Goal: Information Seeking & Learning: Compare options

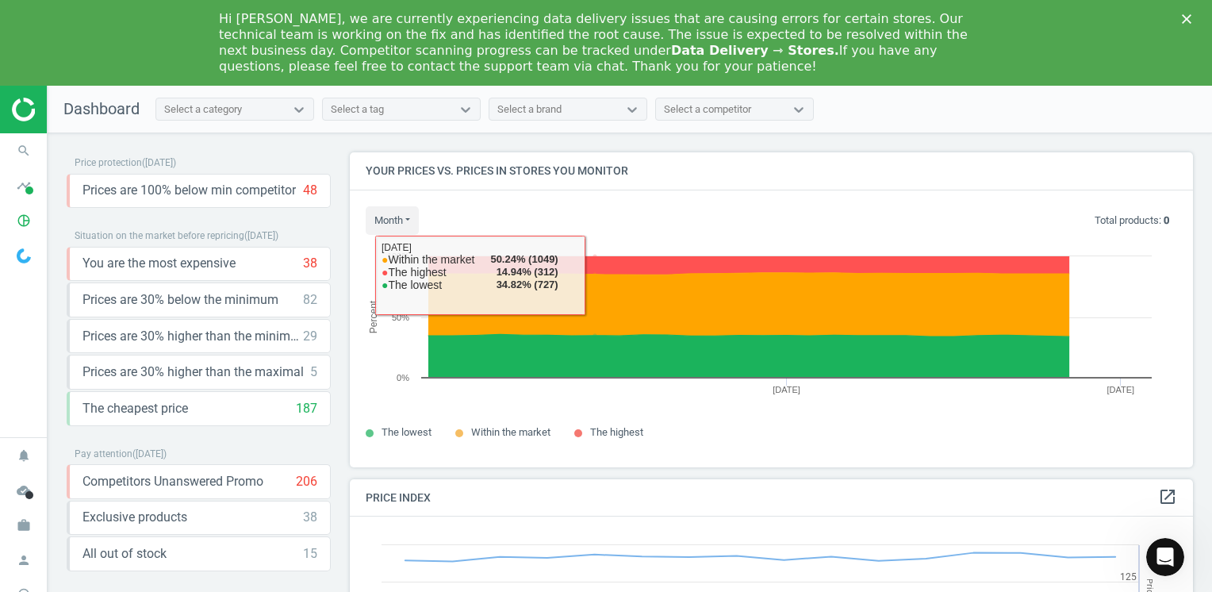
scroll to position [389, 855]
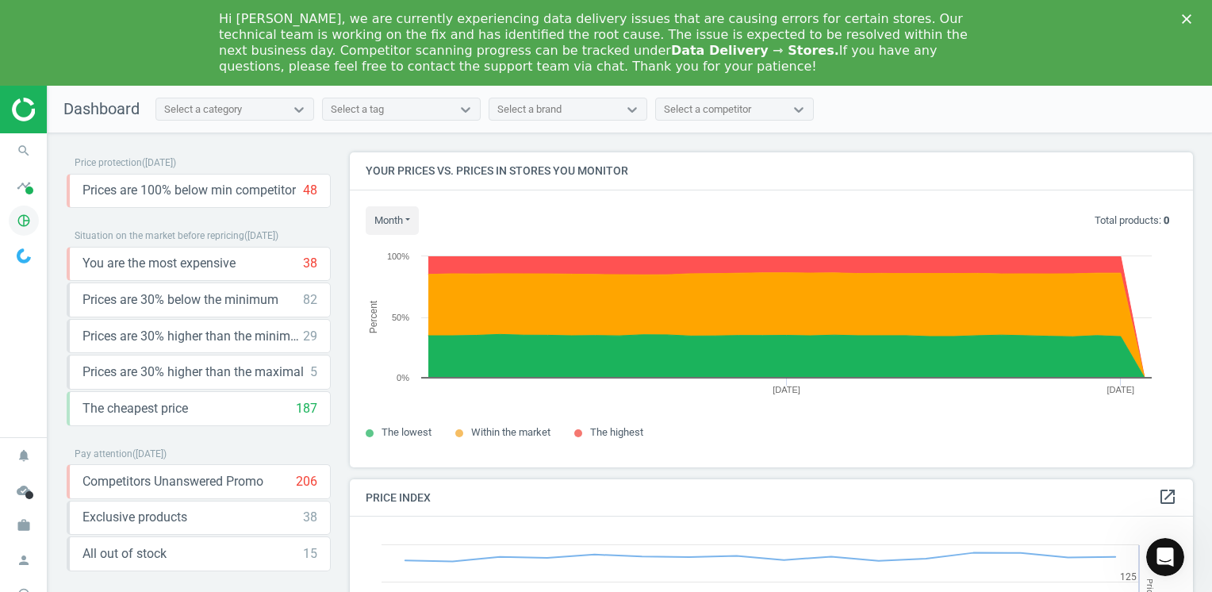
click at [21, 210] on icon "pie_chart_outlined" at bounding box center [24, 220] width 30 height 30
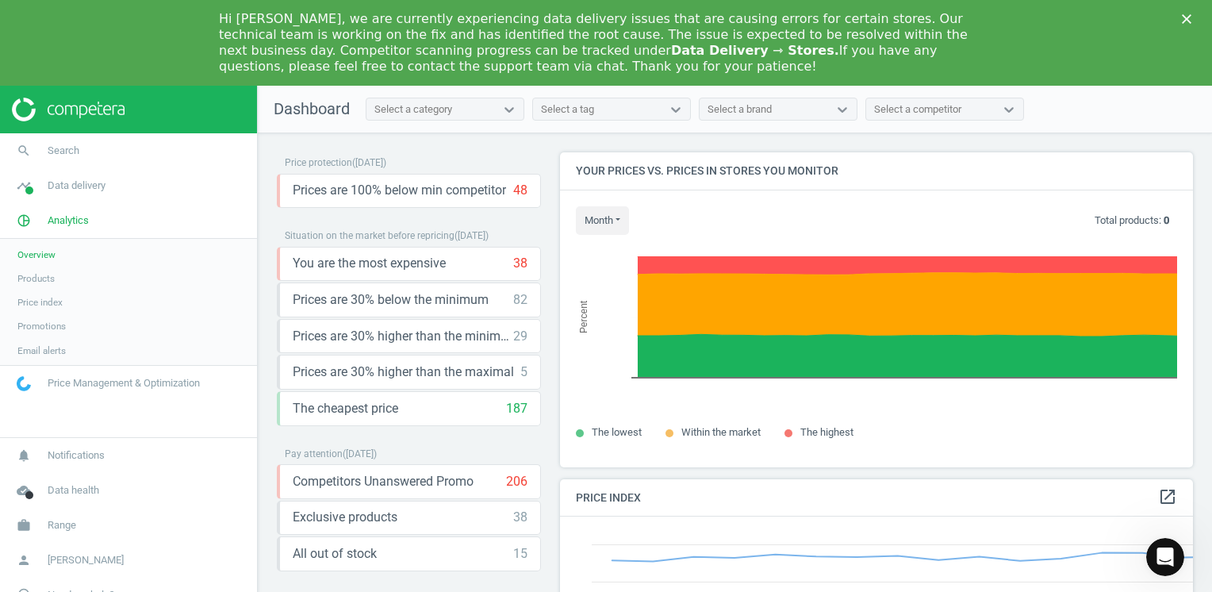
scroll to position [389, 646]
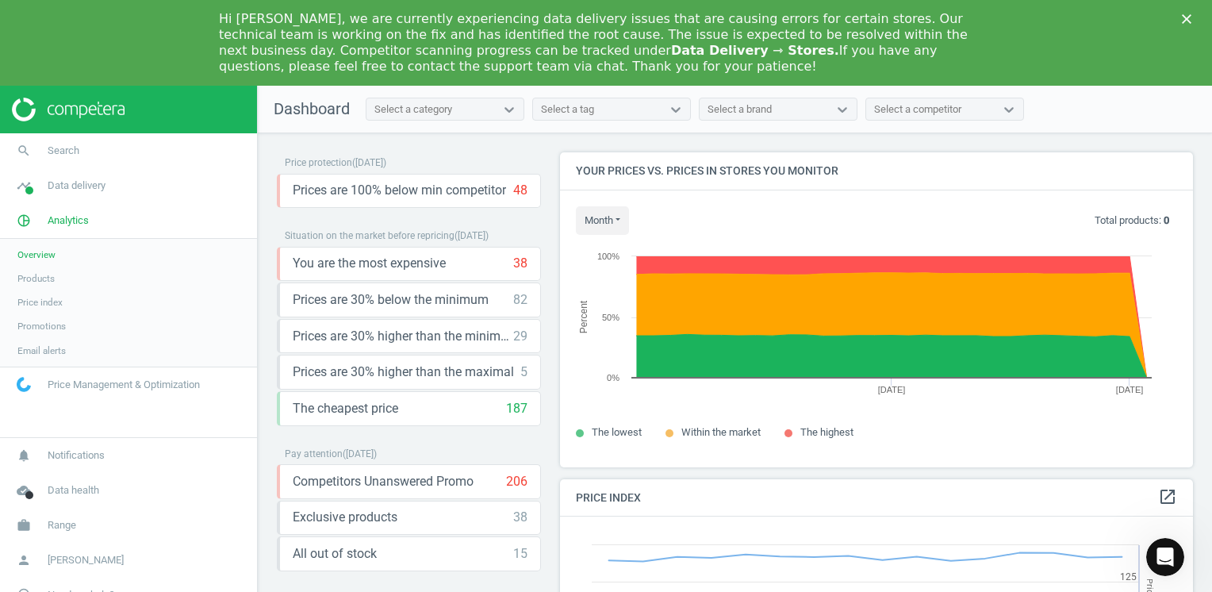
click at [44, 252] on span "Overview" at bounding box center [36, 254] width 38 height 13
click at [38, 279] on span "Products" at bounding box center [35, 278] width 37 height 13
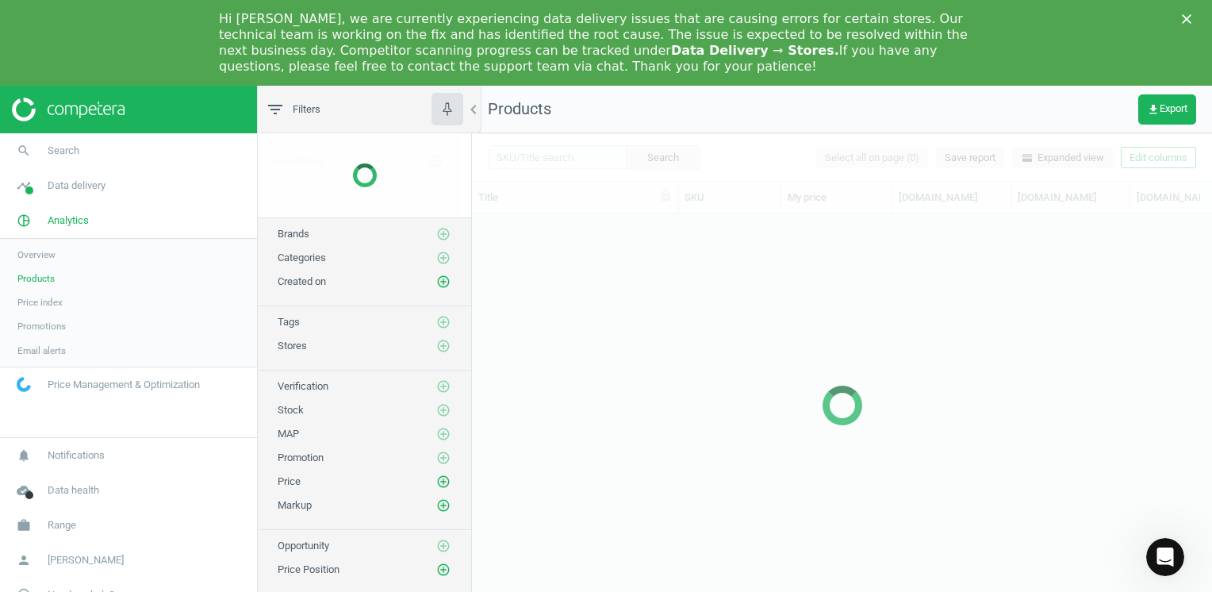
scroll to position [411, 728]
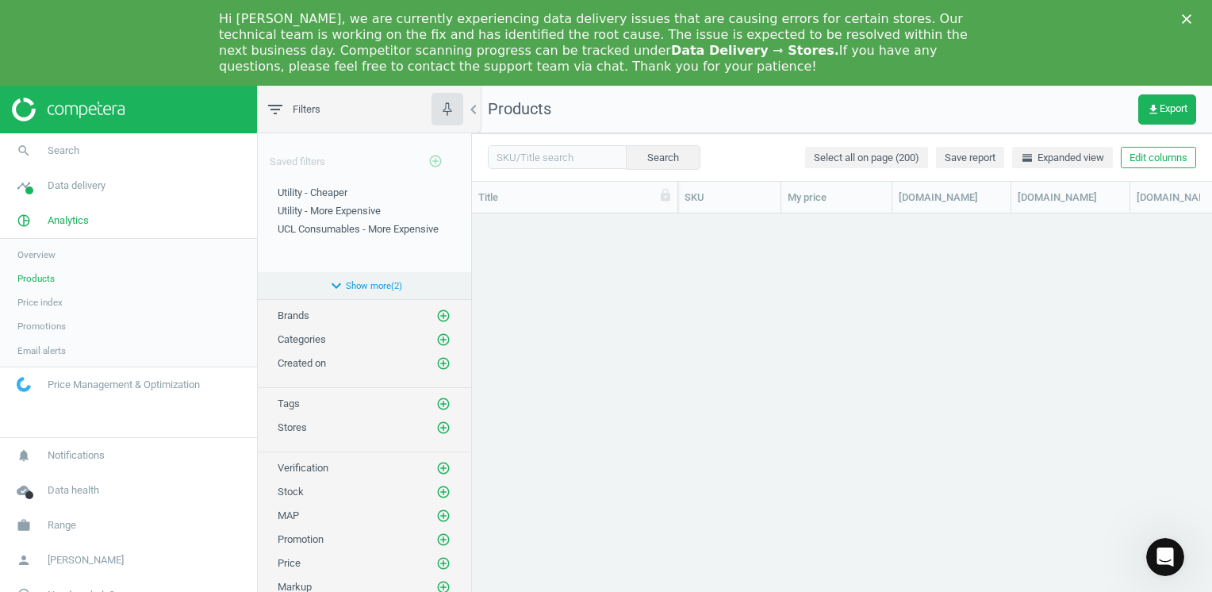
click at [352, 283] on button "expand_more Show more ( 2 )" at bounding box center [364, 285] width 213 height 27
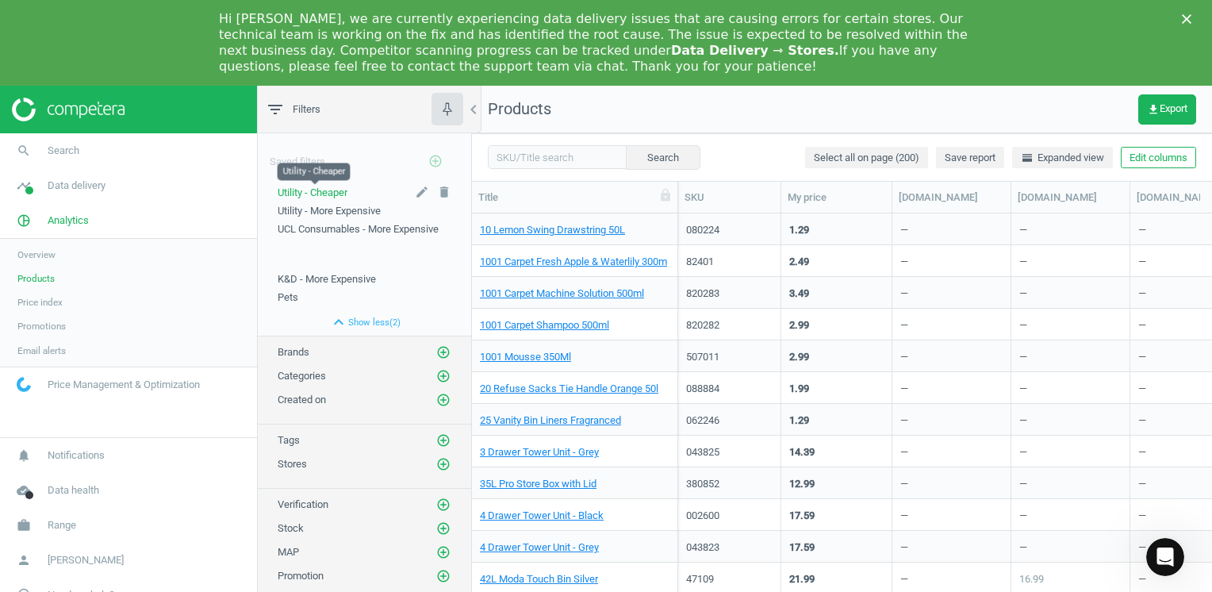
click at [334, 194] on span "Utility - Cheaper" at bounding box center [313, 192] width 70 height 12
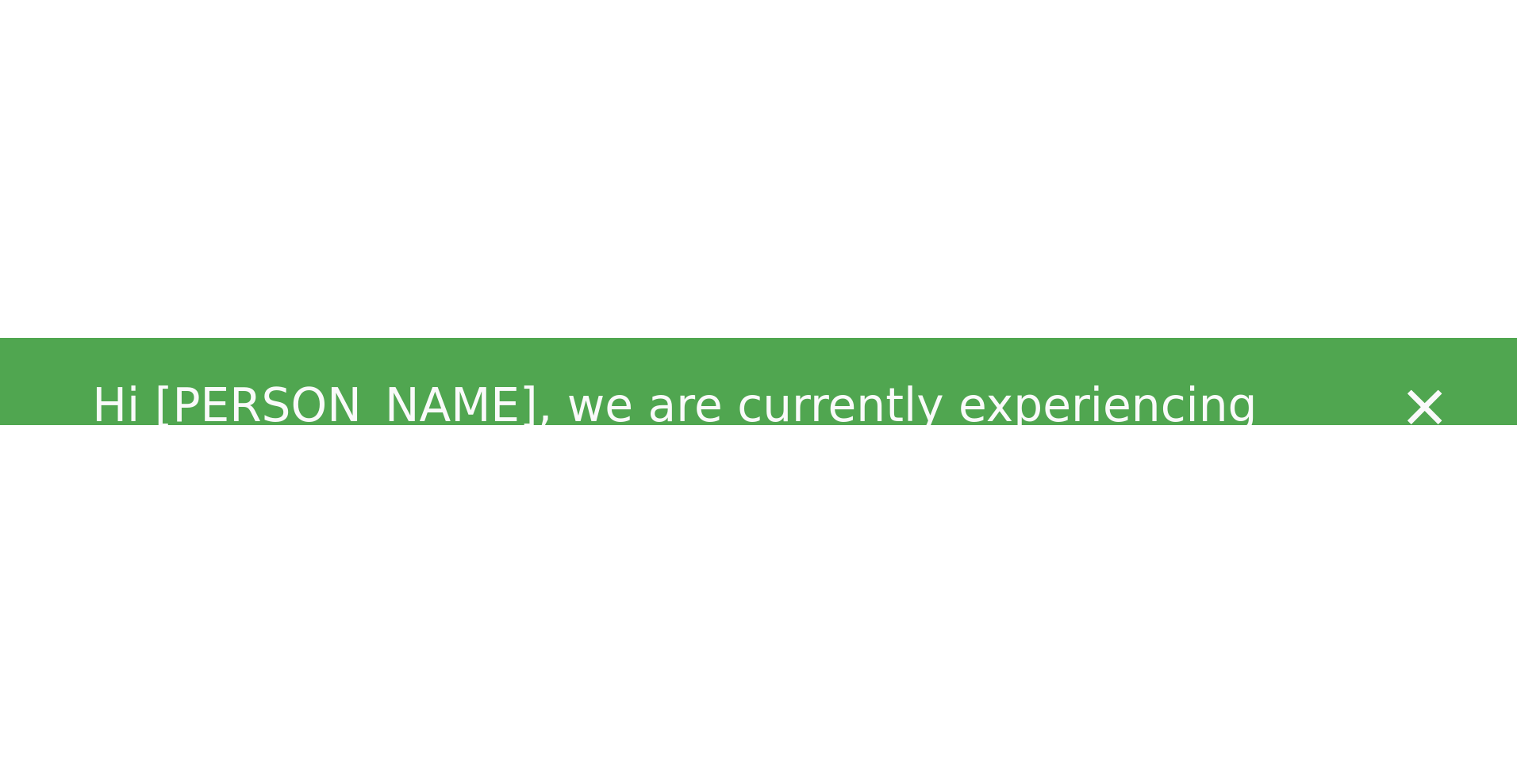
scroll to position [581, 1033]
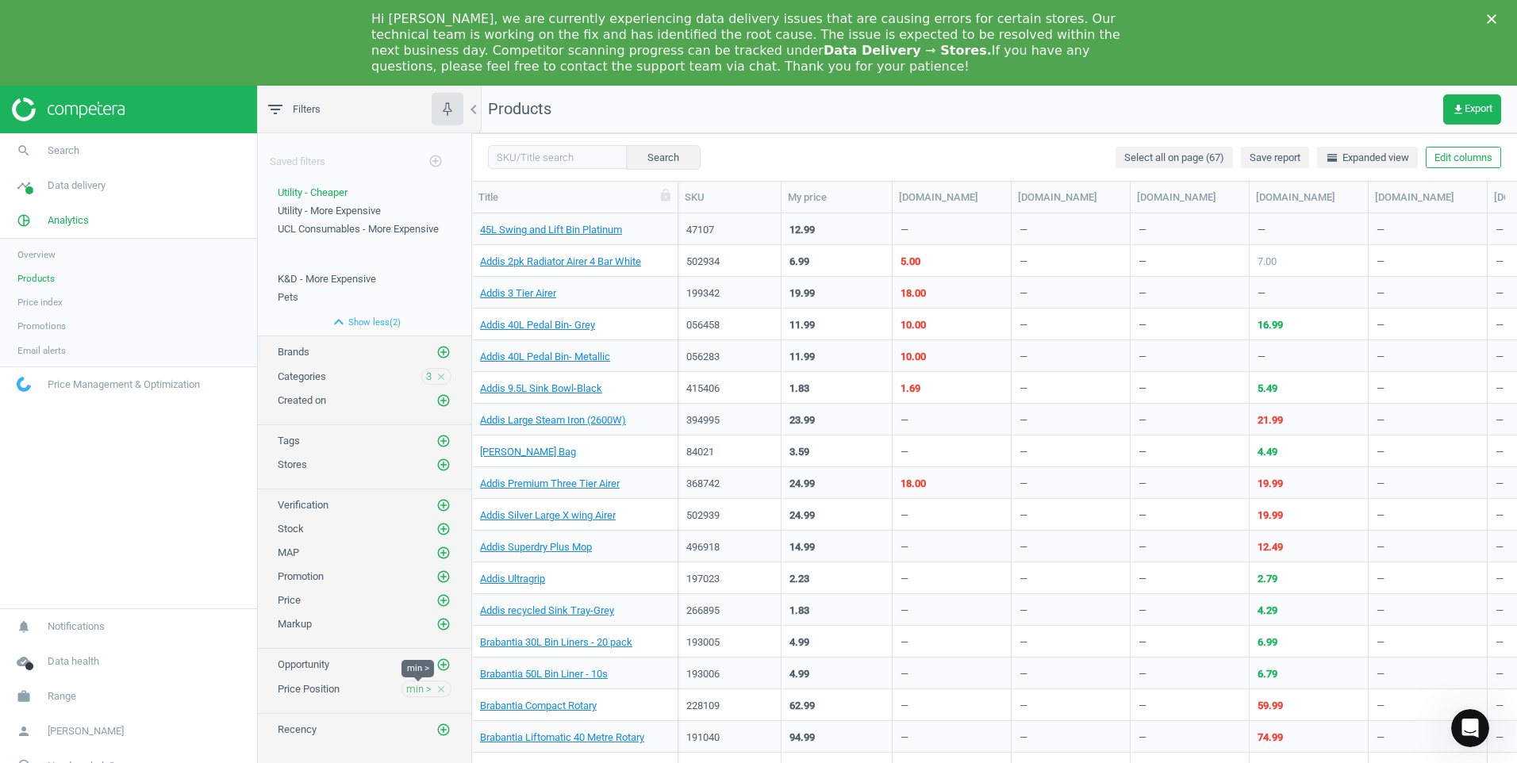
click at [414, 591] on span "min >" at bounding box center [418, 689] width 25 height 14
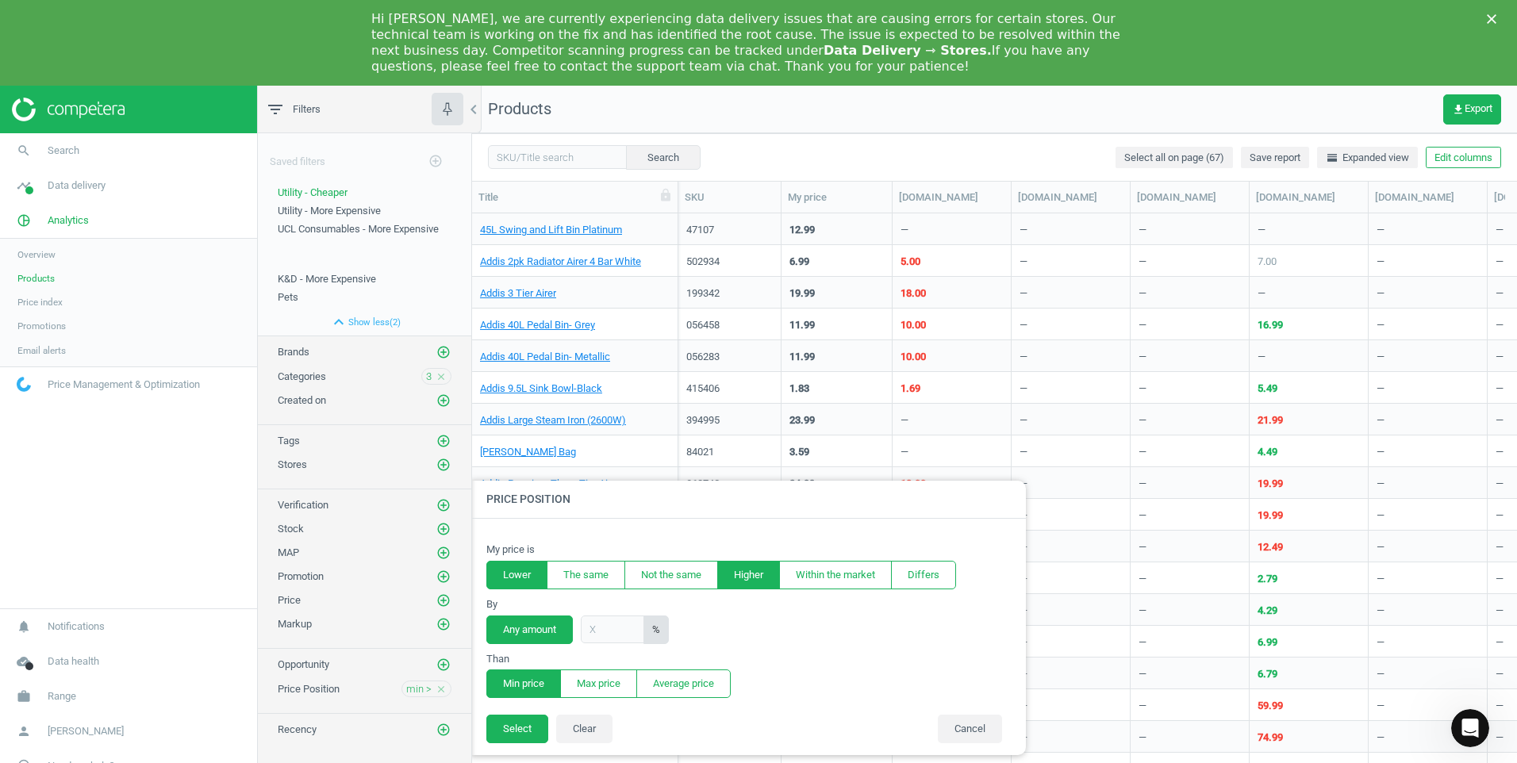
click at [520, 577] on button "Lower" at bounding box center [516, 575] width 61 height 29
click at [519, 591] on button "Select" at bounding box center [517, 729] width 62 height 29
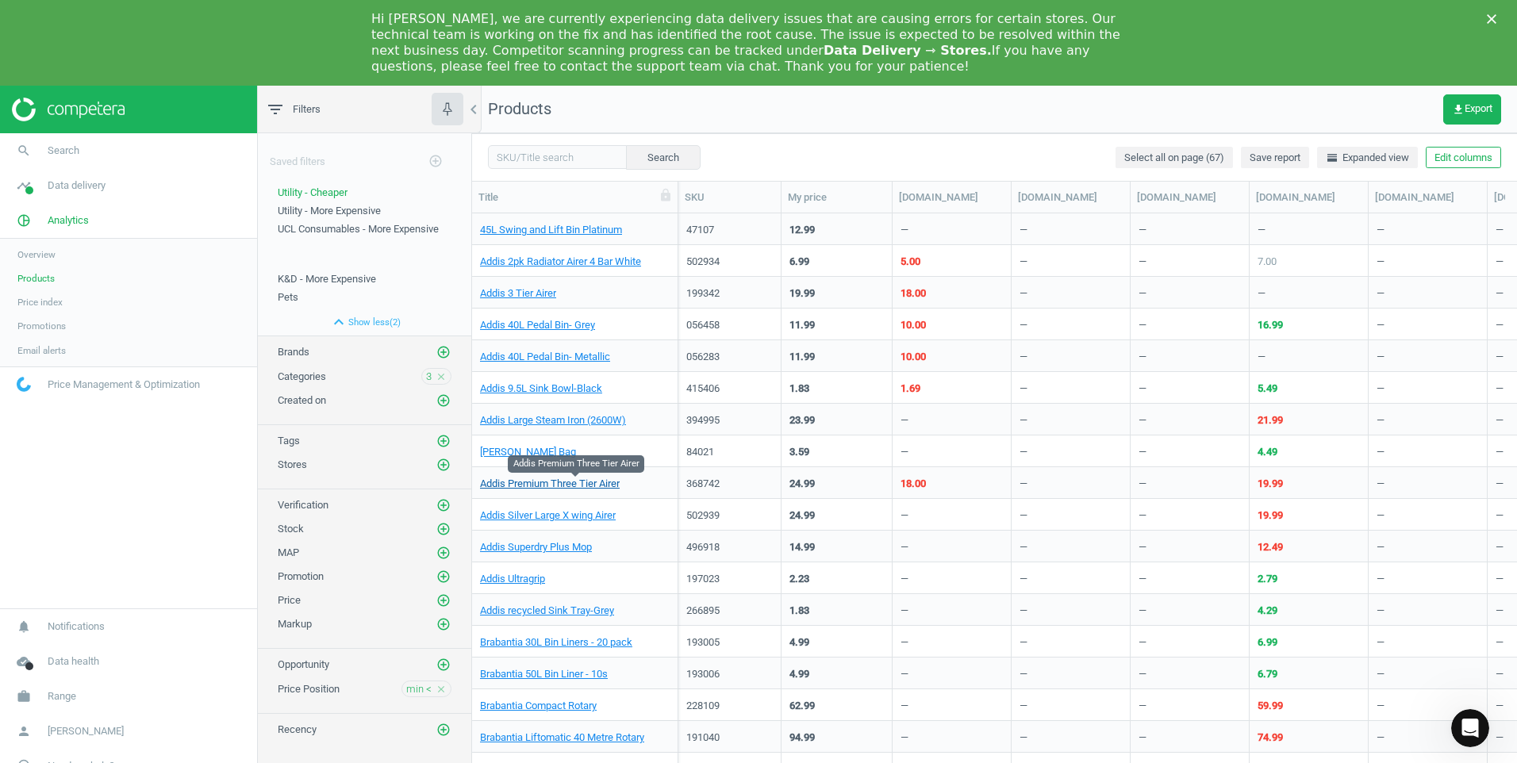
click at [580, 485] on link "Addis Premium Three Tier Airer" at bounding box center [550, 484] width 140 height 14
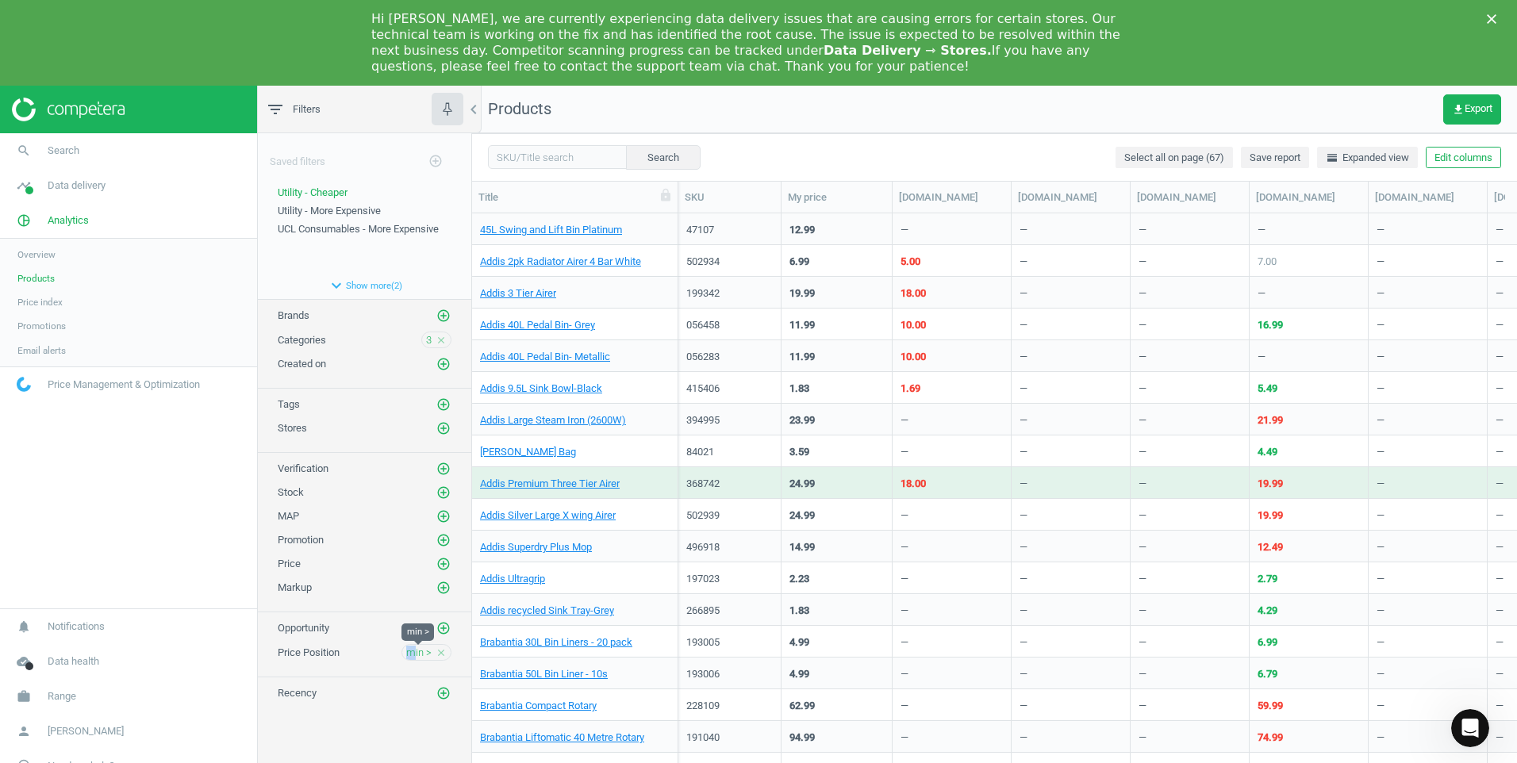
click at [411, 591] on span "min >" at bounding box center [418, 653] width 25 height 14
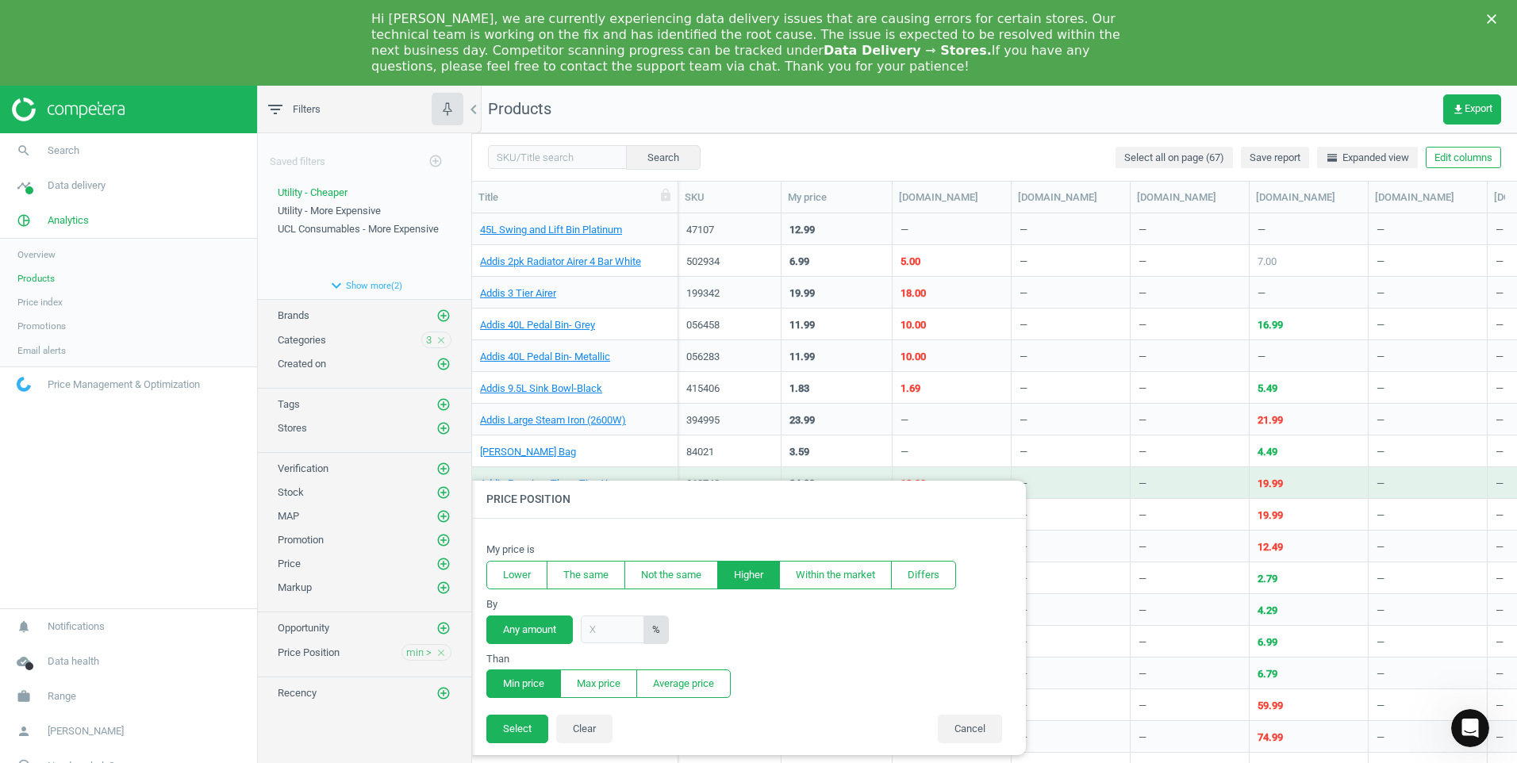
drag, startPoint x: 536, startPoint y: 573, endPoint x: 721, endPoint y: 543, distance: 187.3
click at [721, 543] on div "My price is" at bounding box center [748, 550] width 524 height 14
click at [516, 573] on button "Lower" at bounding box center [516, 575] width 61 height 29
click at [512, 591] on button "Select" at bounding box center [517, 729] width 62 height 29
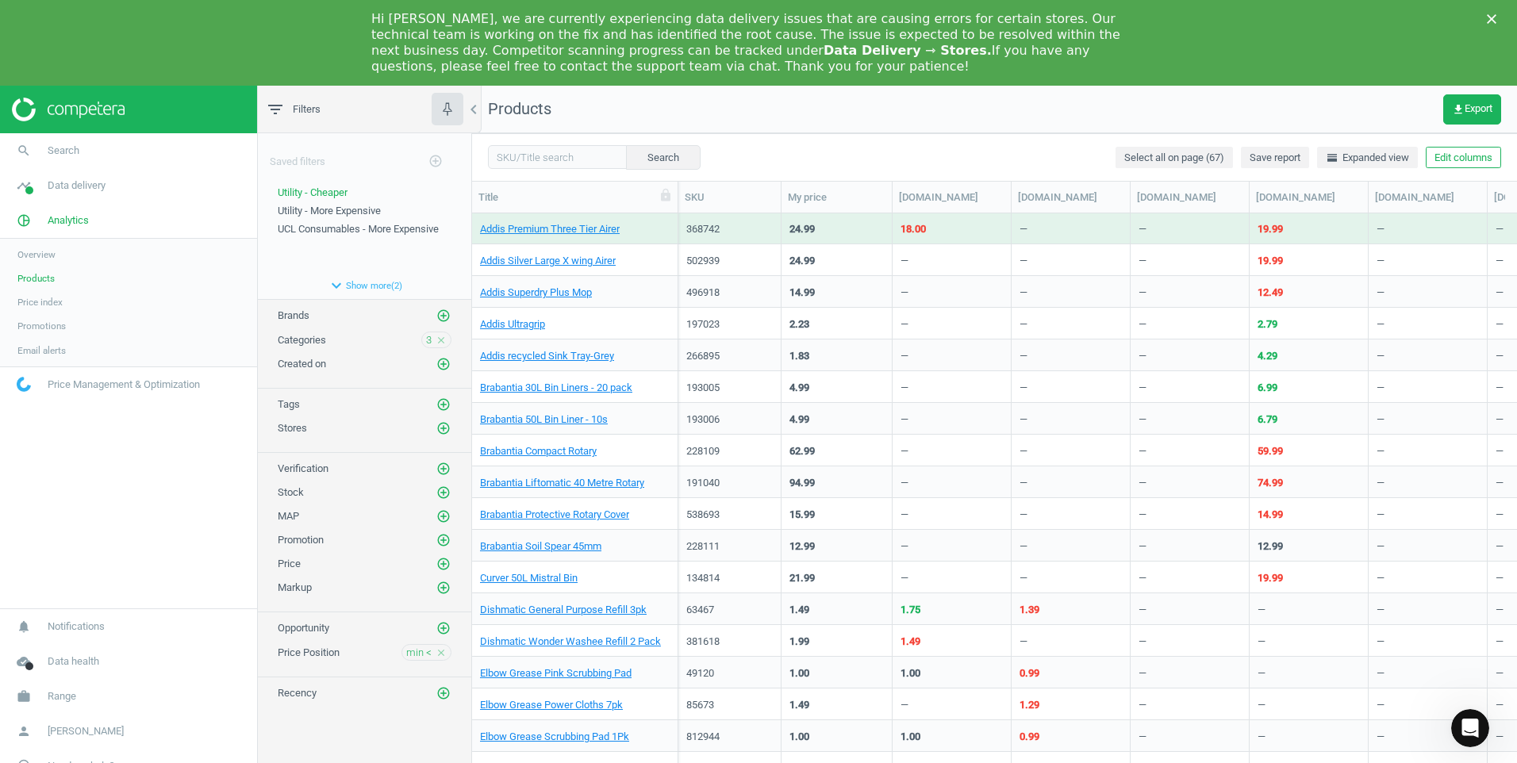
scroll to position [317, 0]
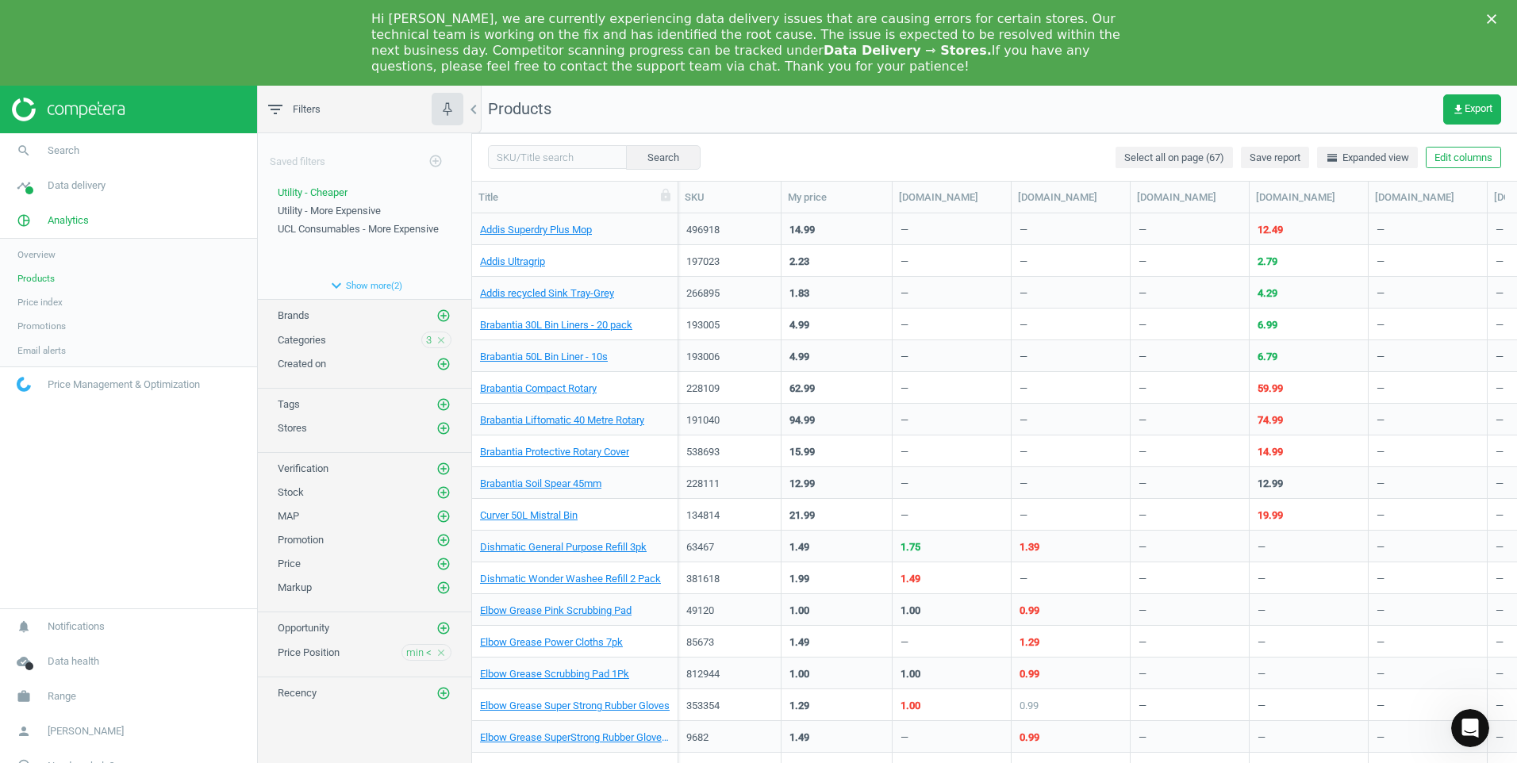
click at [350, 591] on div "Saved filters add_circle_outline Utility - Cheaper edit delete Utility - More E…" at bounding box center [364, 468] width 213 height 671
click at [420, 591] on span "min <" at bounding box center [418, 653] width 25 height 14
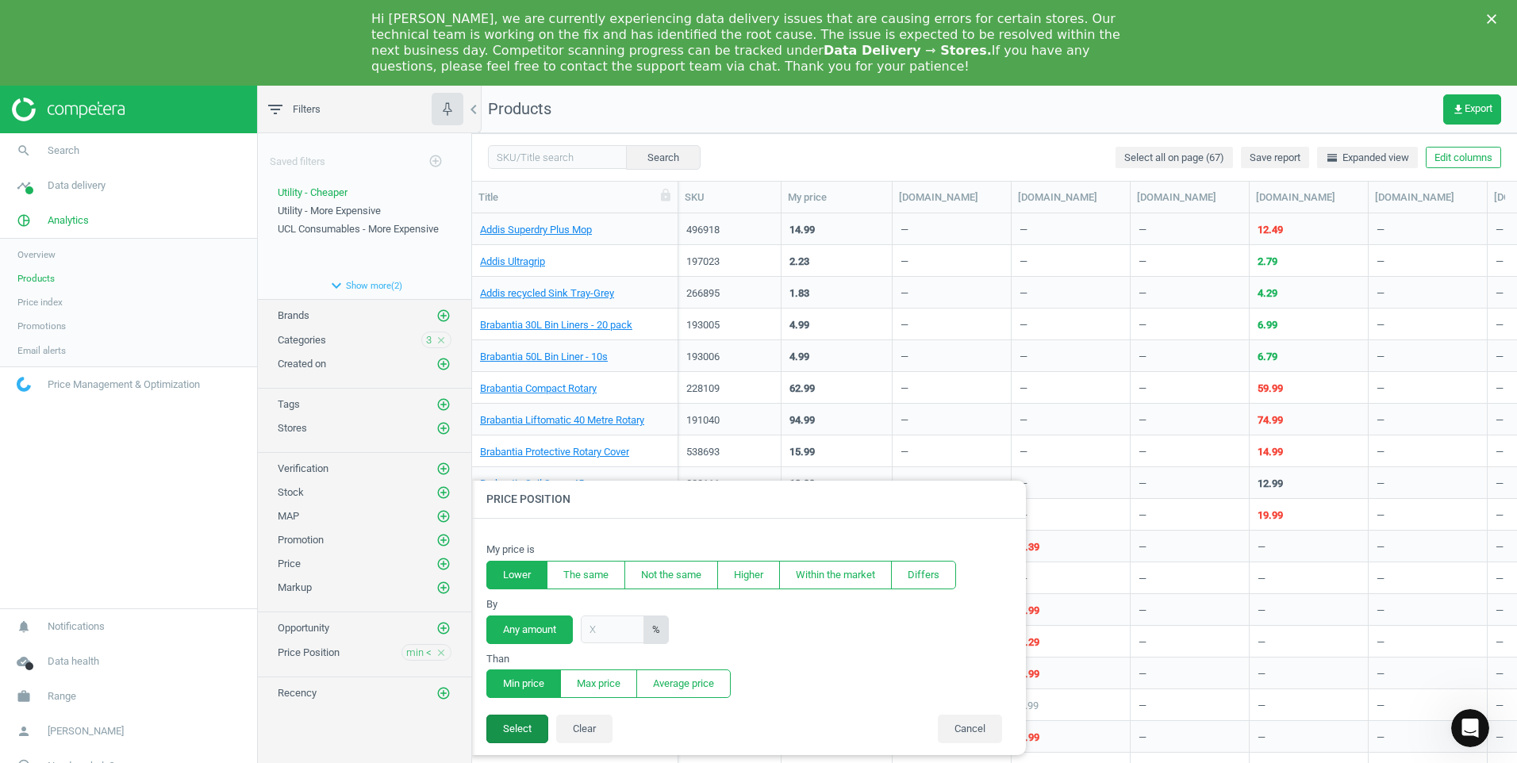
click at [516, 591] on button "Select" at bounding box center [517, 729] width 62 height 29
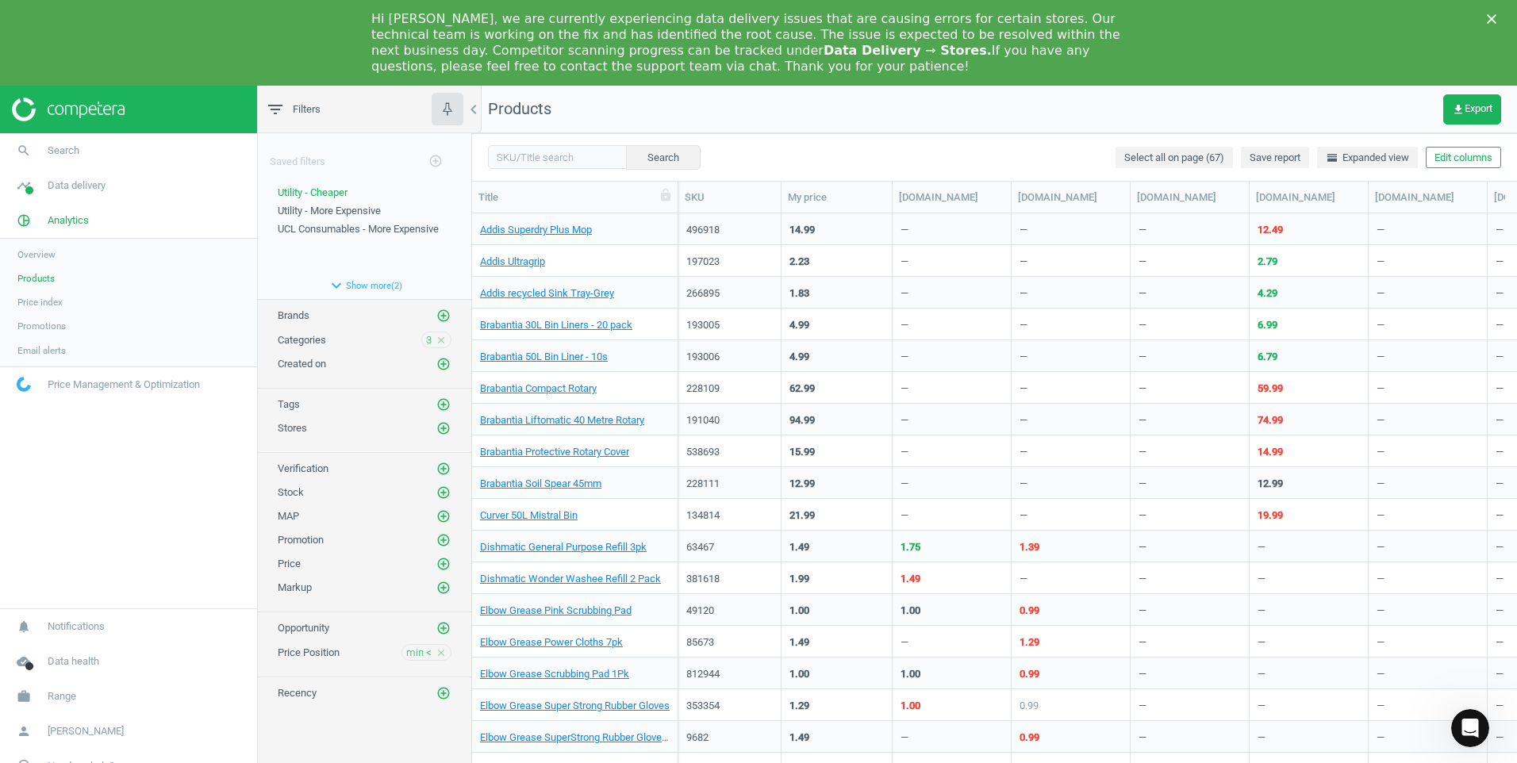
scroll to position [254, 0]
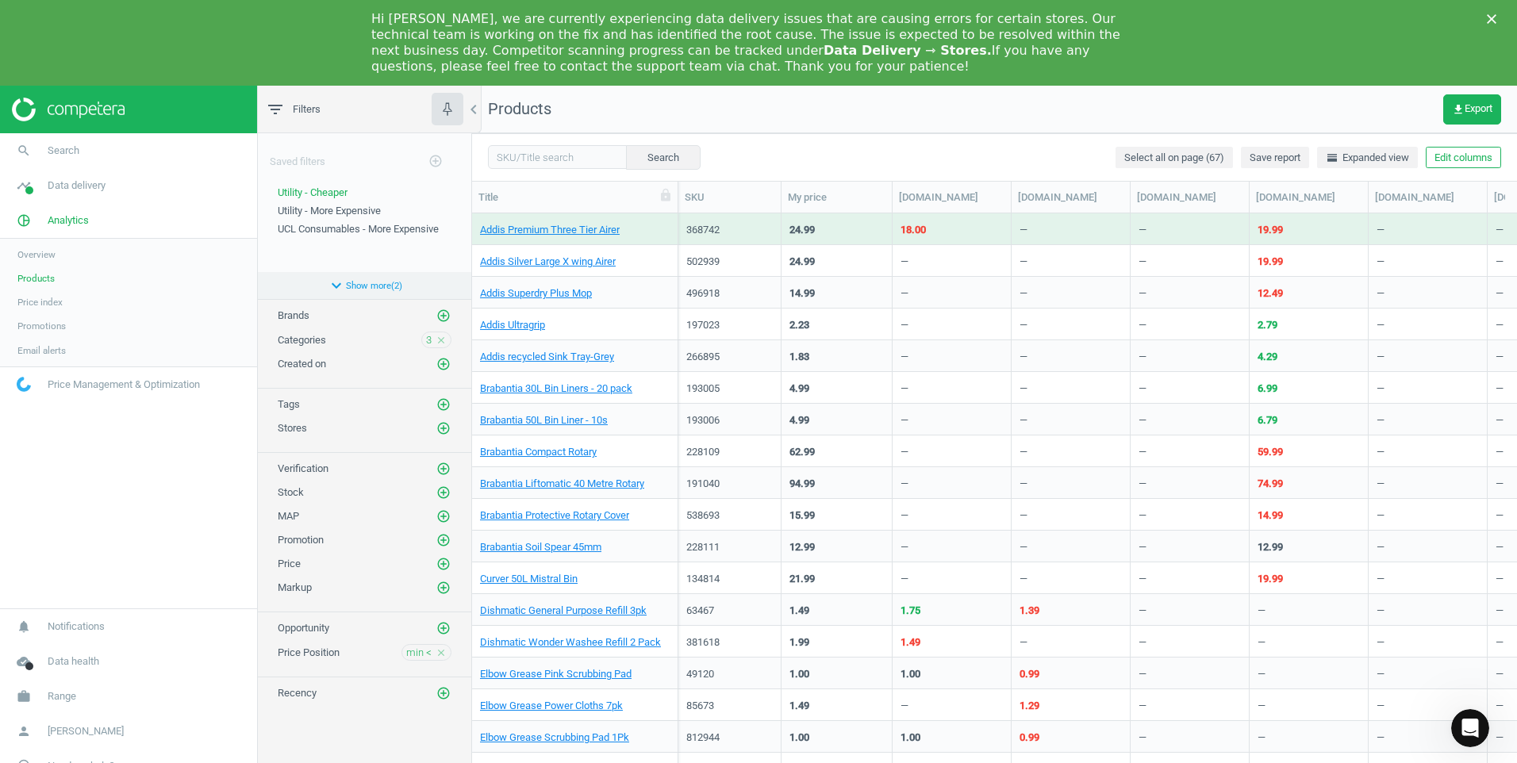
click at [336, 286] on icon "expand_more" at bounding box center [336, 285] width 19 height 19
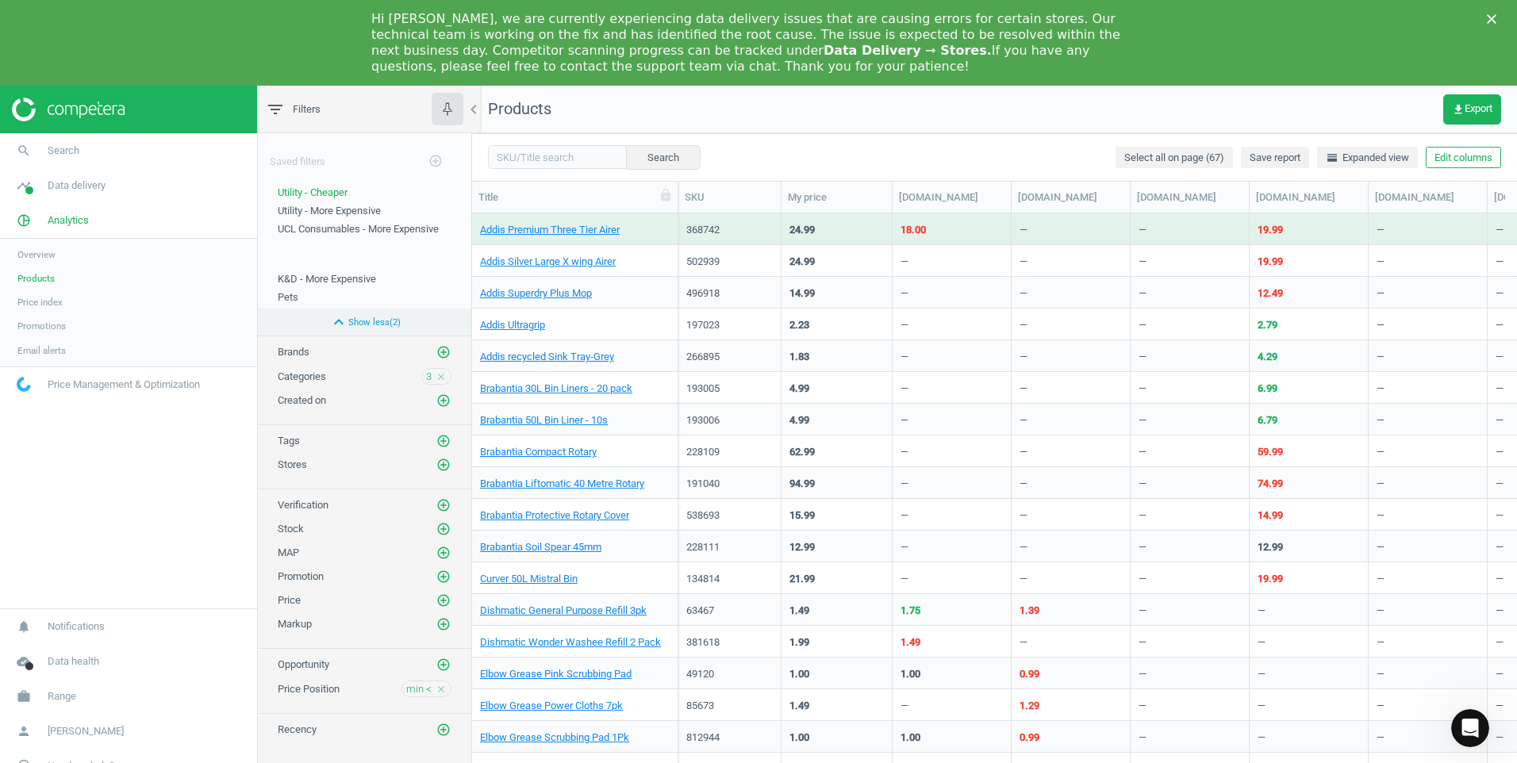
click at [351, 315] on button "expand_less Show less ( 2 )" at bounding box center [364, 322] width 213 height 27
click at [1211, 18] on polygon "Close" at bounding box center [1491, 19] width 10 height 10
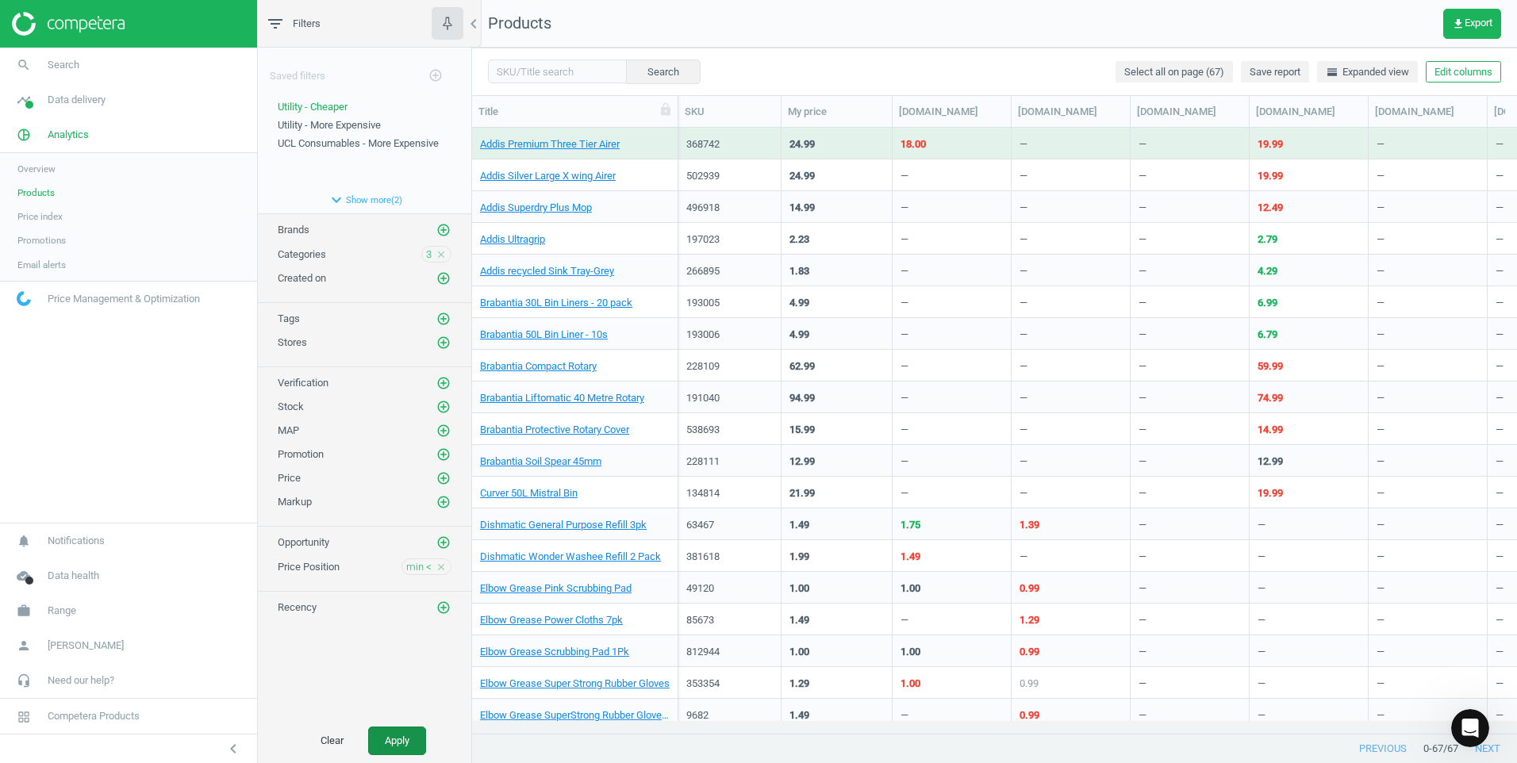
click at [394, 591] on button "Apply" at bounding box center [397, 741] width 58 height 29
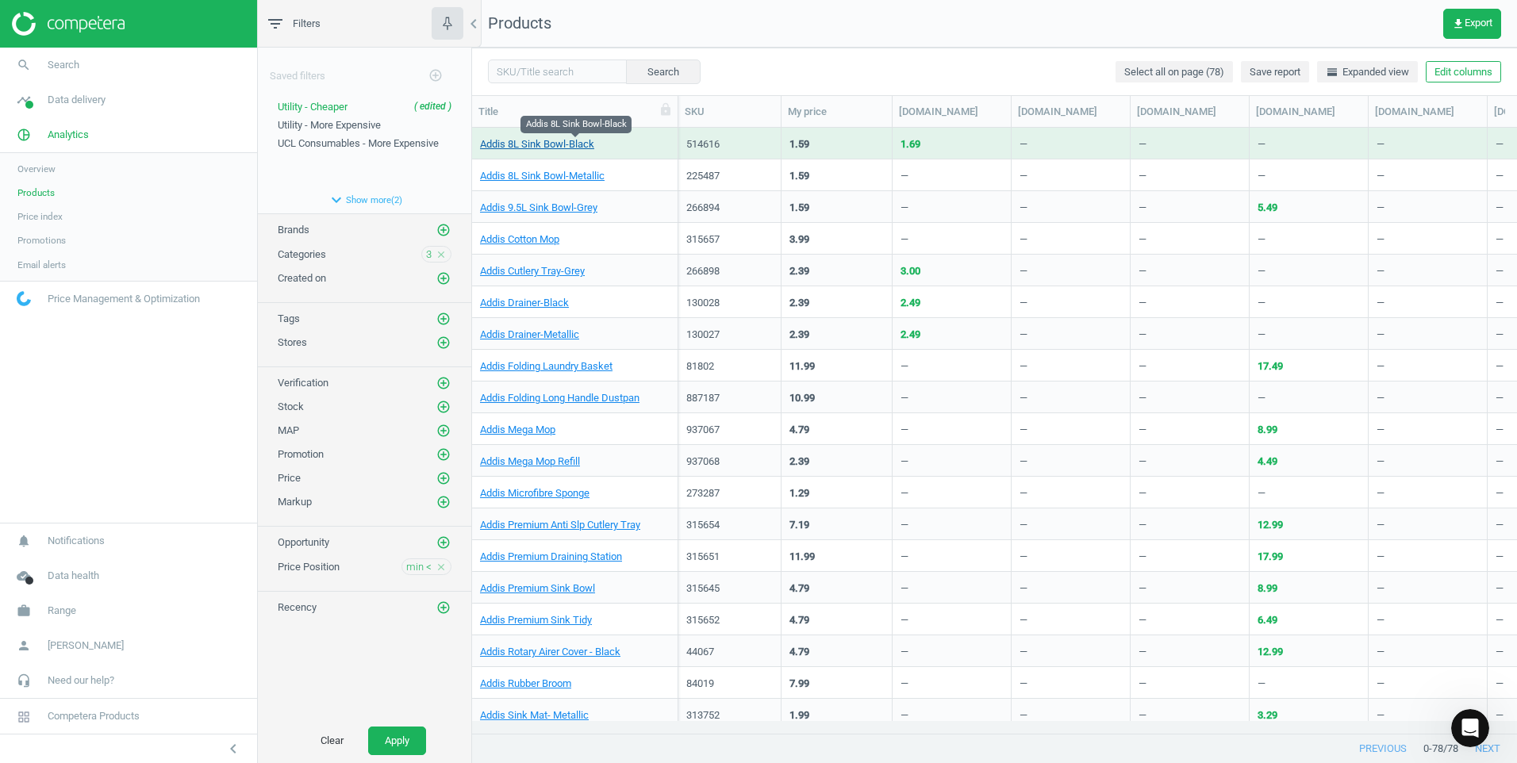
click at [552, 142] on link "Addis 8L Sink Bowl-Black" at bounding box center [537, 144] width 114 height 14
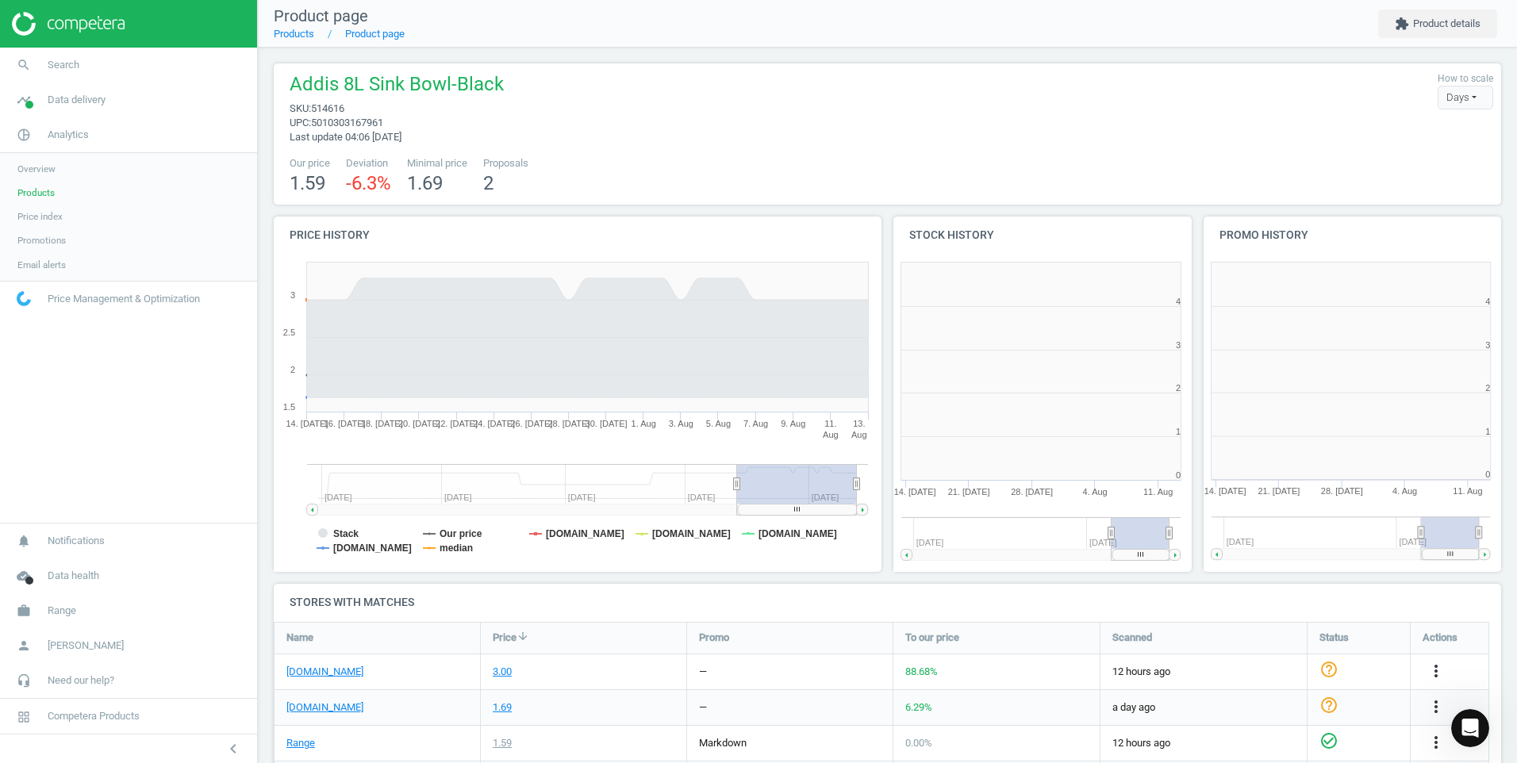
scroll to position [8, 8]
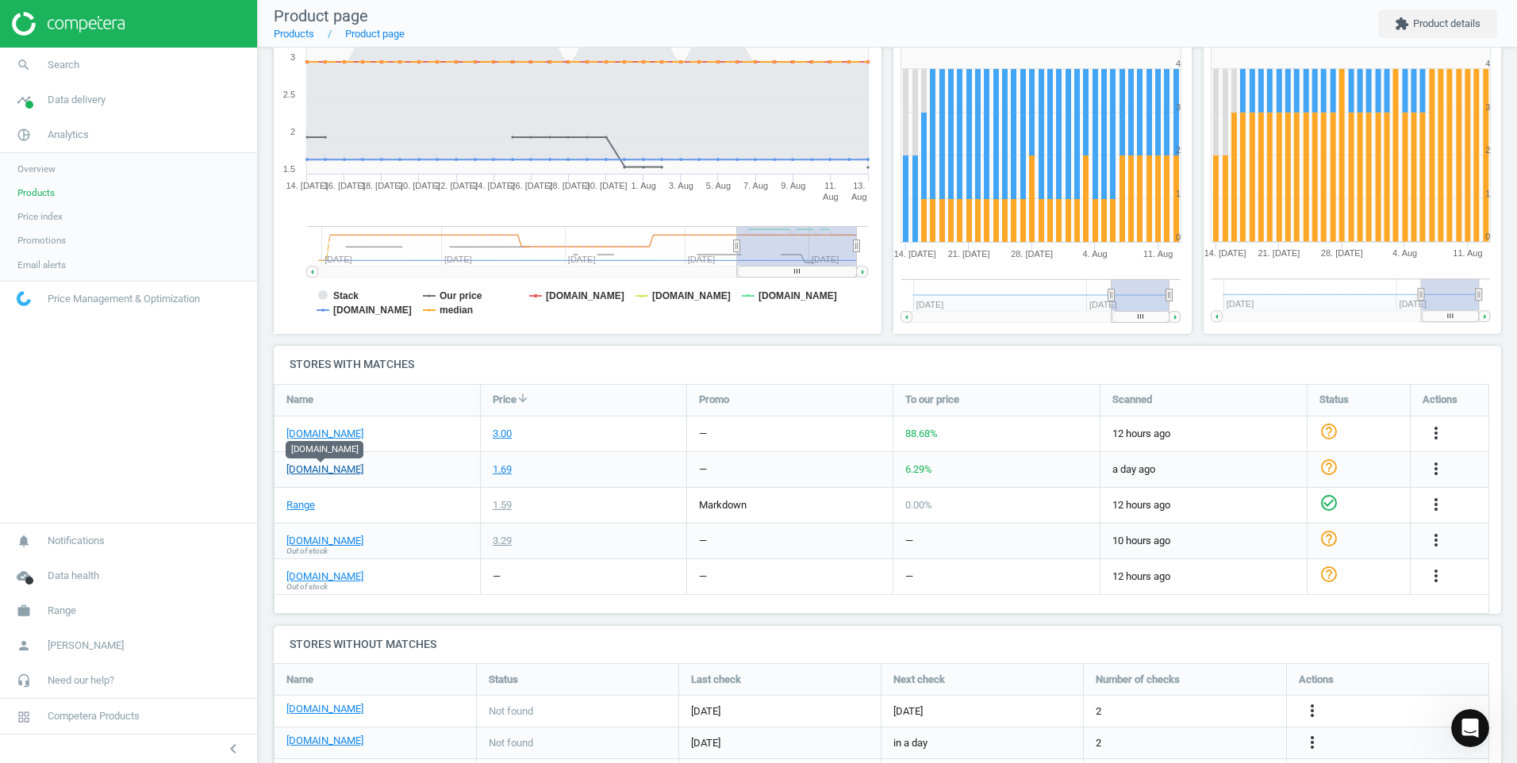
click at [331, 468] on link "[DOMAIN_NAME]" at bounding box center [324, 469] width 77 height 14
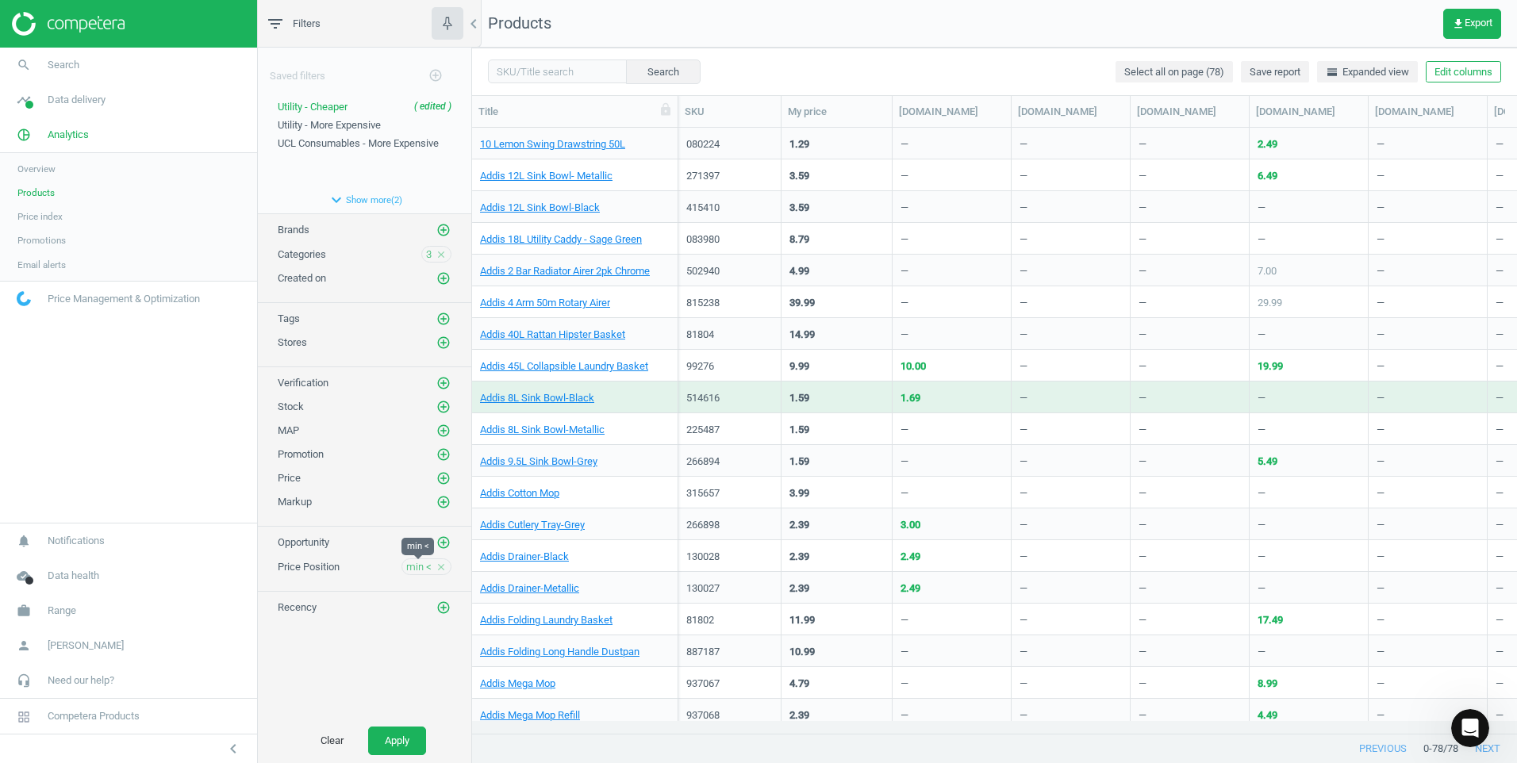
click at [417, 563] on span "min <" at bounding box center [418, 567] width 25 height 14
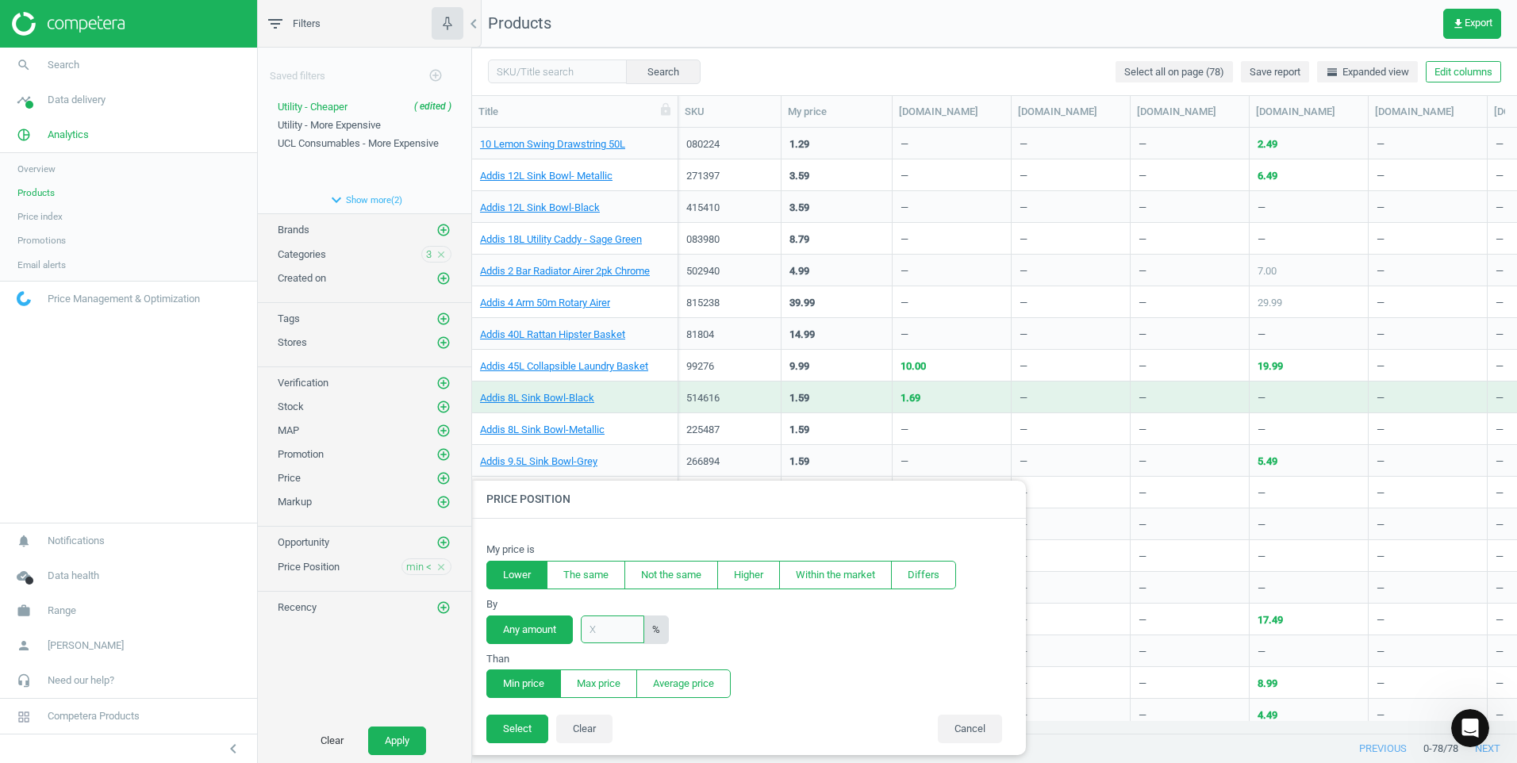
click at [611, 591] on input "text" at bounding box center [612, 630] width 63 height 28
type input "1"
click at [503, 591] on button "Select" at bounding box center [517, 729] width 62 height 29
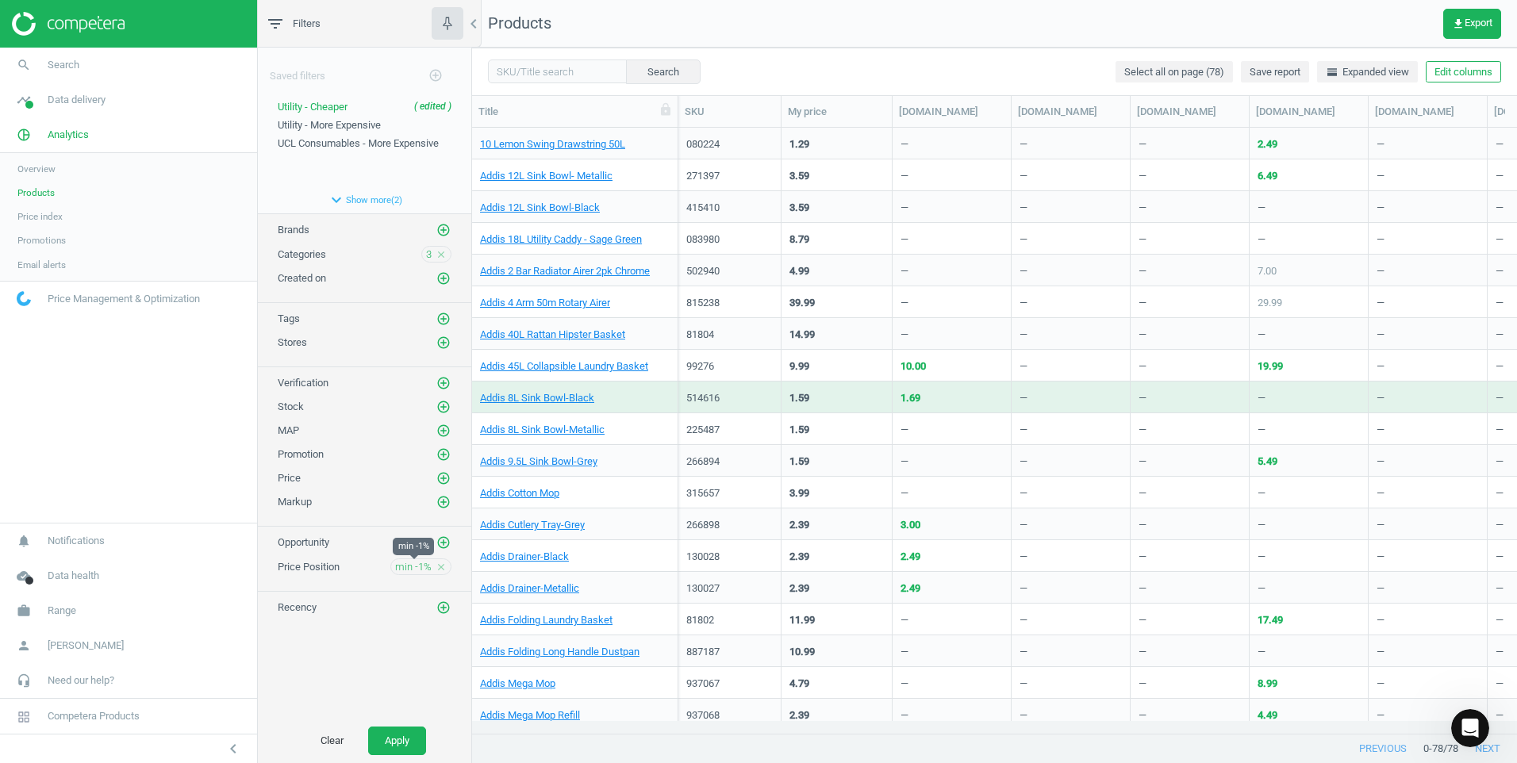
click at [416, 563] on span "min -1%" at bounding box center [413, 567] width 36 height 14
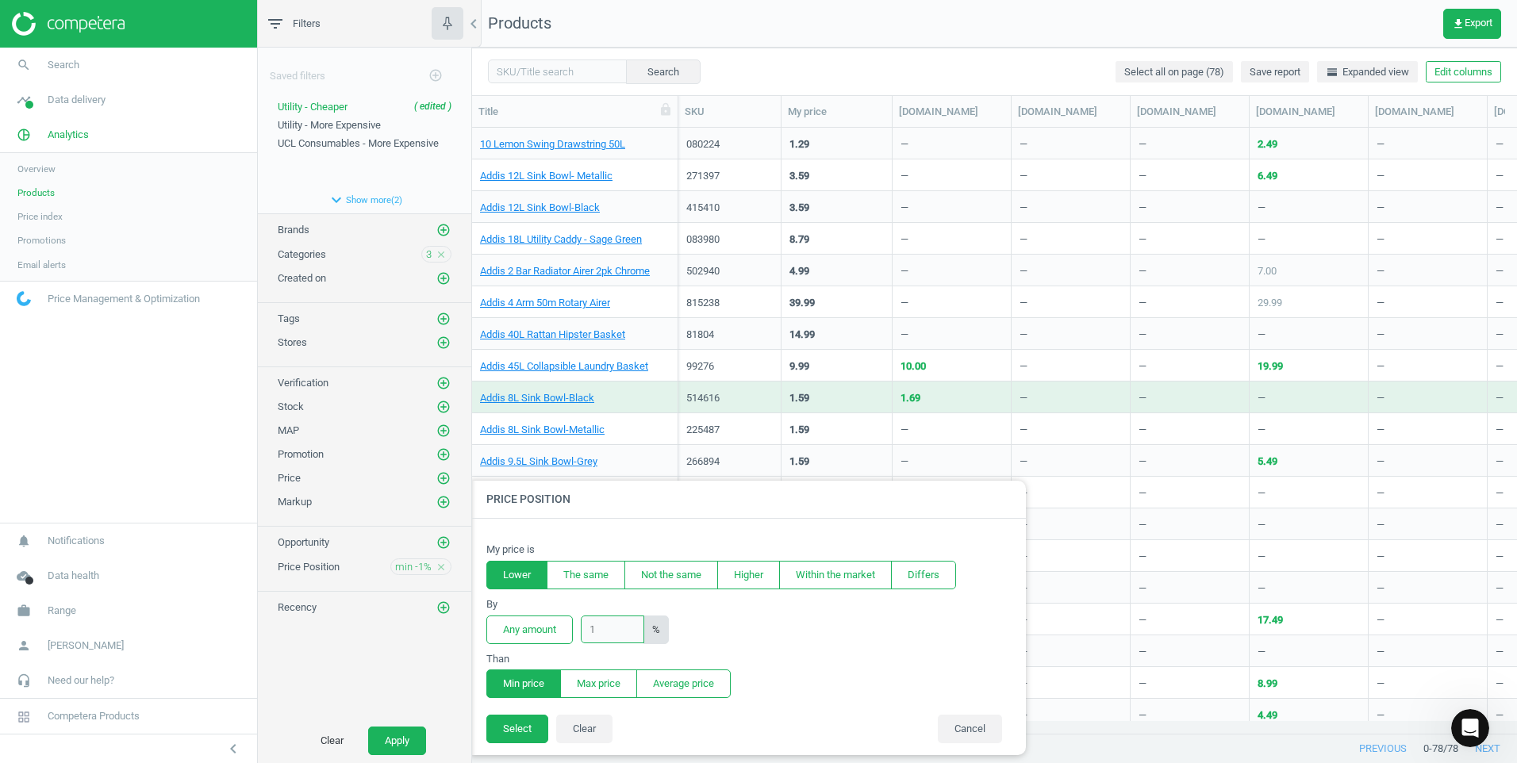
click at [589, 591] on input "1" at bounding box center [612, 630] width 63 height 28
click at [590, 591] on input "1" at bounding box center [612, 630] width 63 height 28
type input "1"
click at [500, 591] on button "Select" at bounding box center [517, 729] width 62 height 29
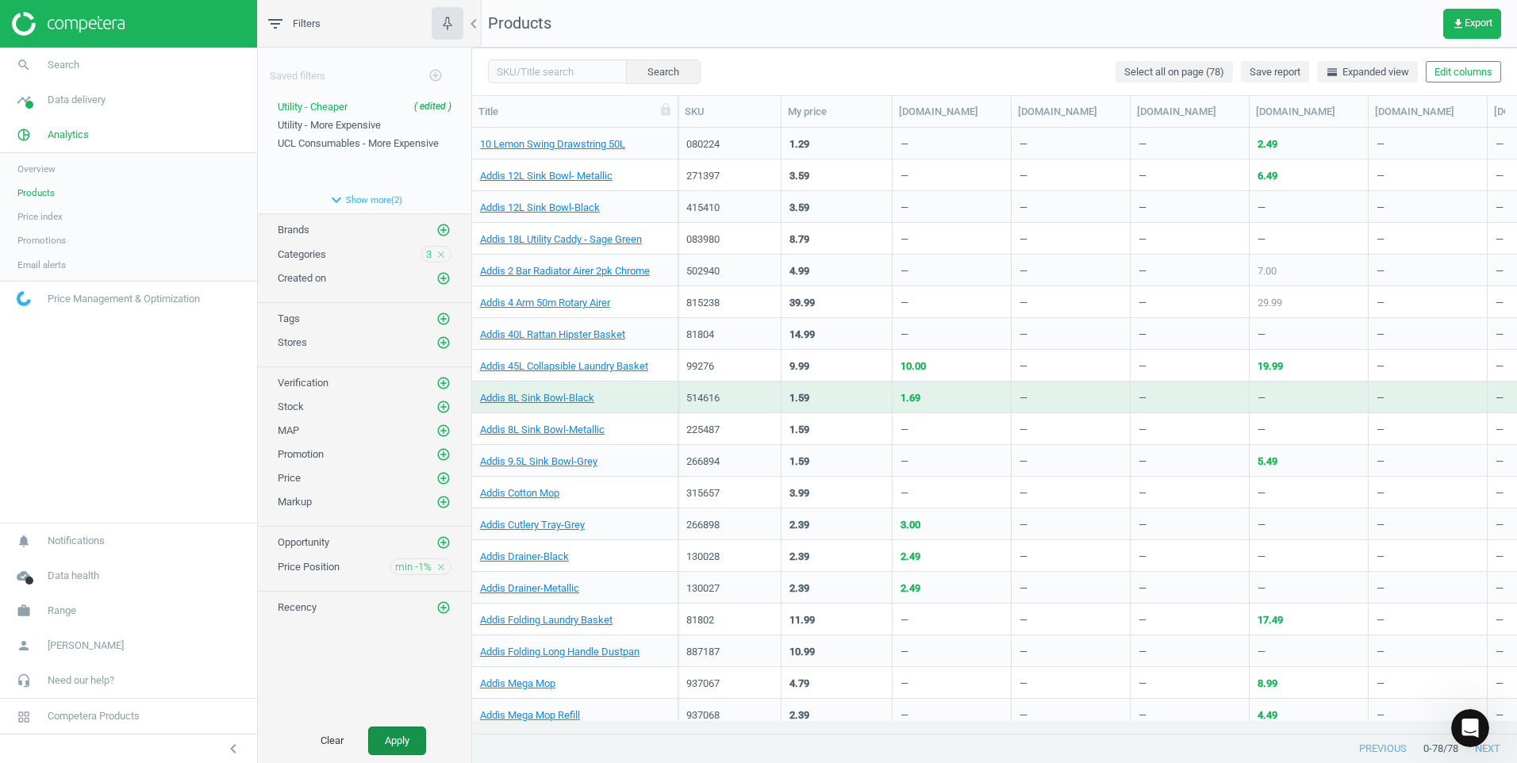
click at [407, 591] on button "Apply" at bounding box center [397, 741] width 58 height 29
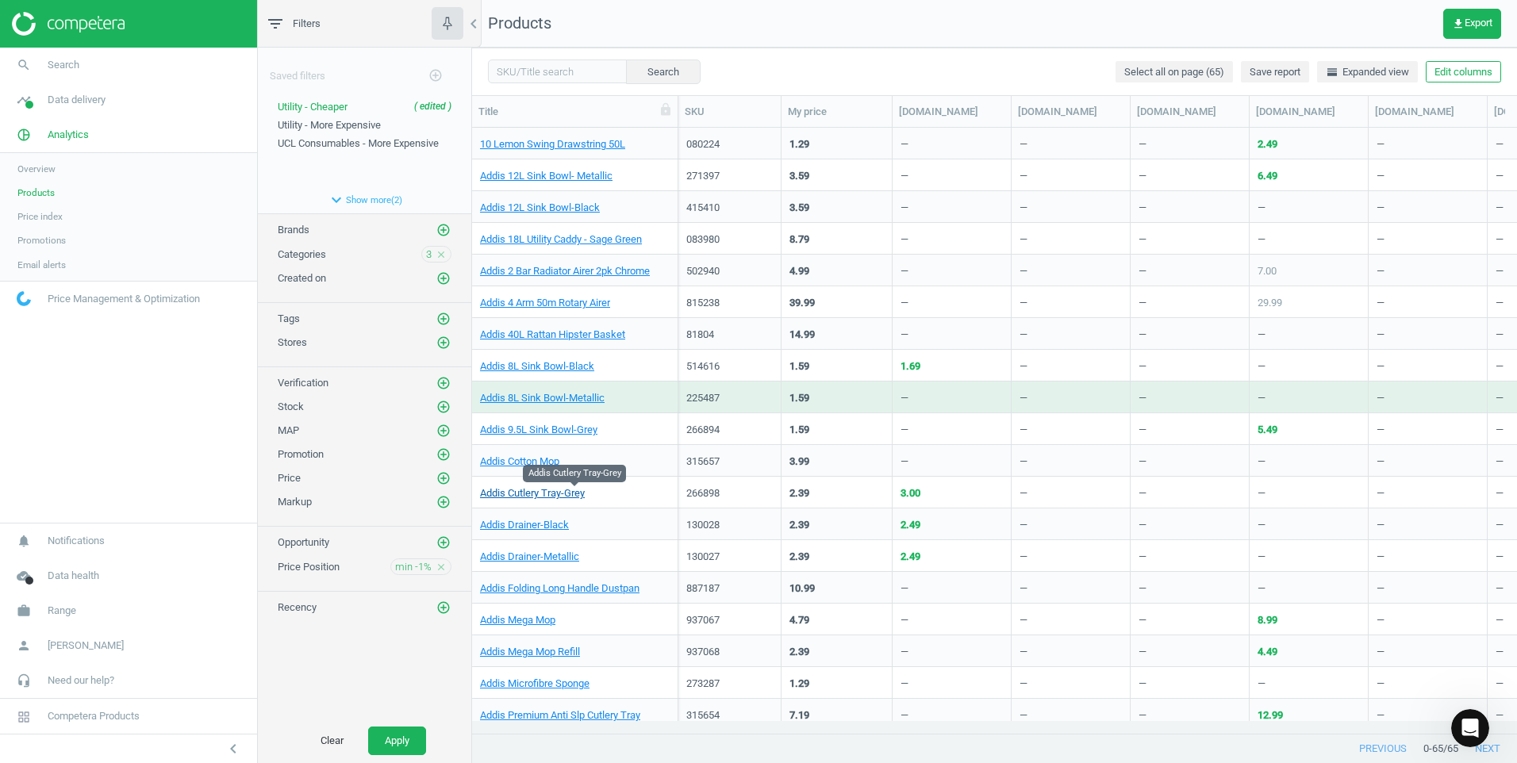
click at [574, 490] on link "Addis Cutlery Tray-Grey" at bounding box center [532, 493] width 105 height 14
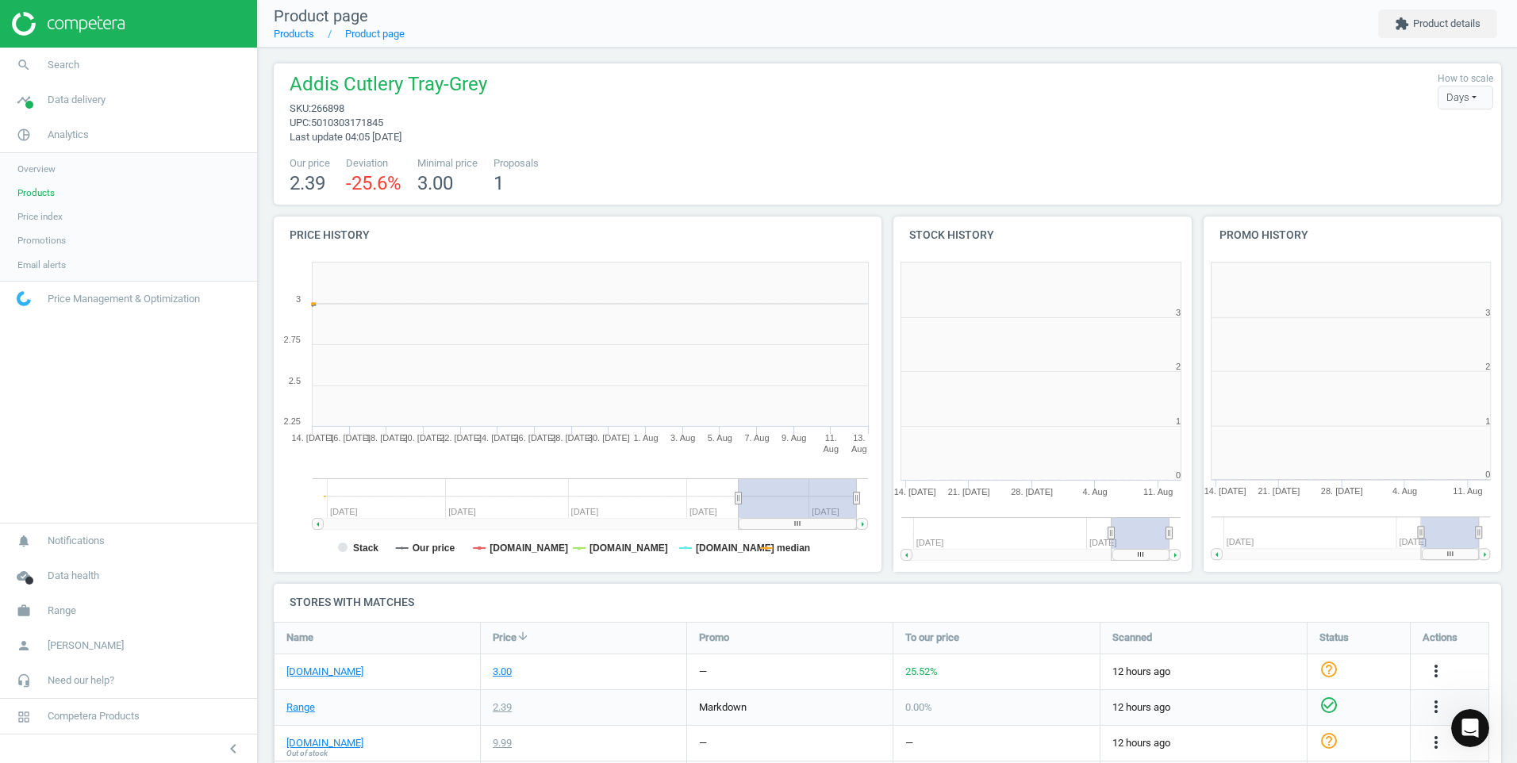
scroll to position [8, 8]
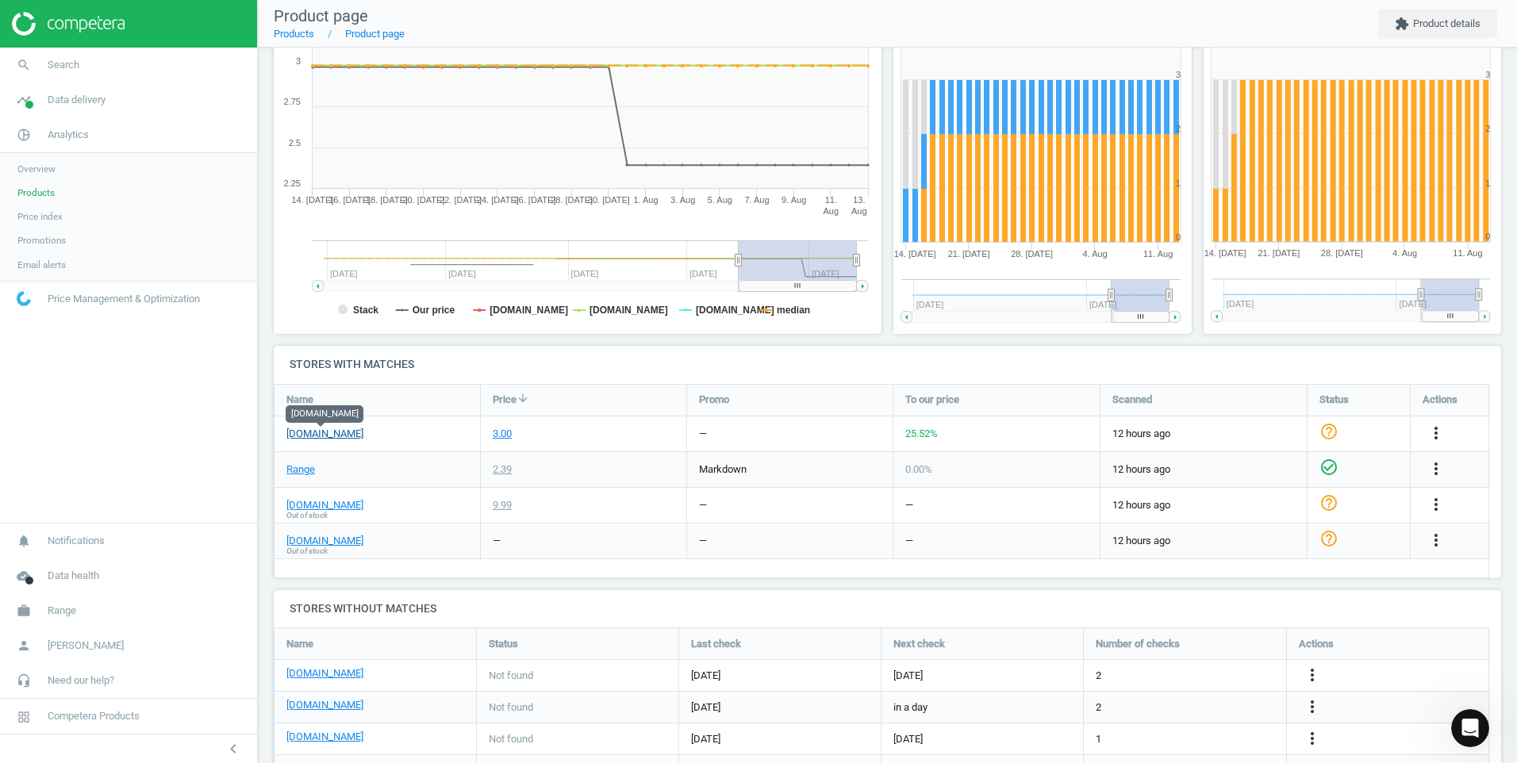
click at [328, 436] on link "[DOMAIN_NAME]" at bounding box center [324, 434] width 77 height 14
click at [301, 480] on div "Range" at bounding box center [376, 469] width 205 height 35
click at [304, 477] on div "Range" at bounding box center [376, 469] width 205 height 35
click at [307, 467] on link "Range" at bounding box center [300, 469] width 29 height 14
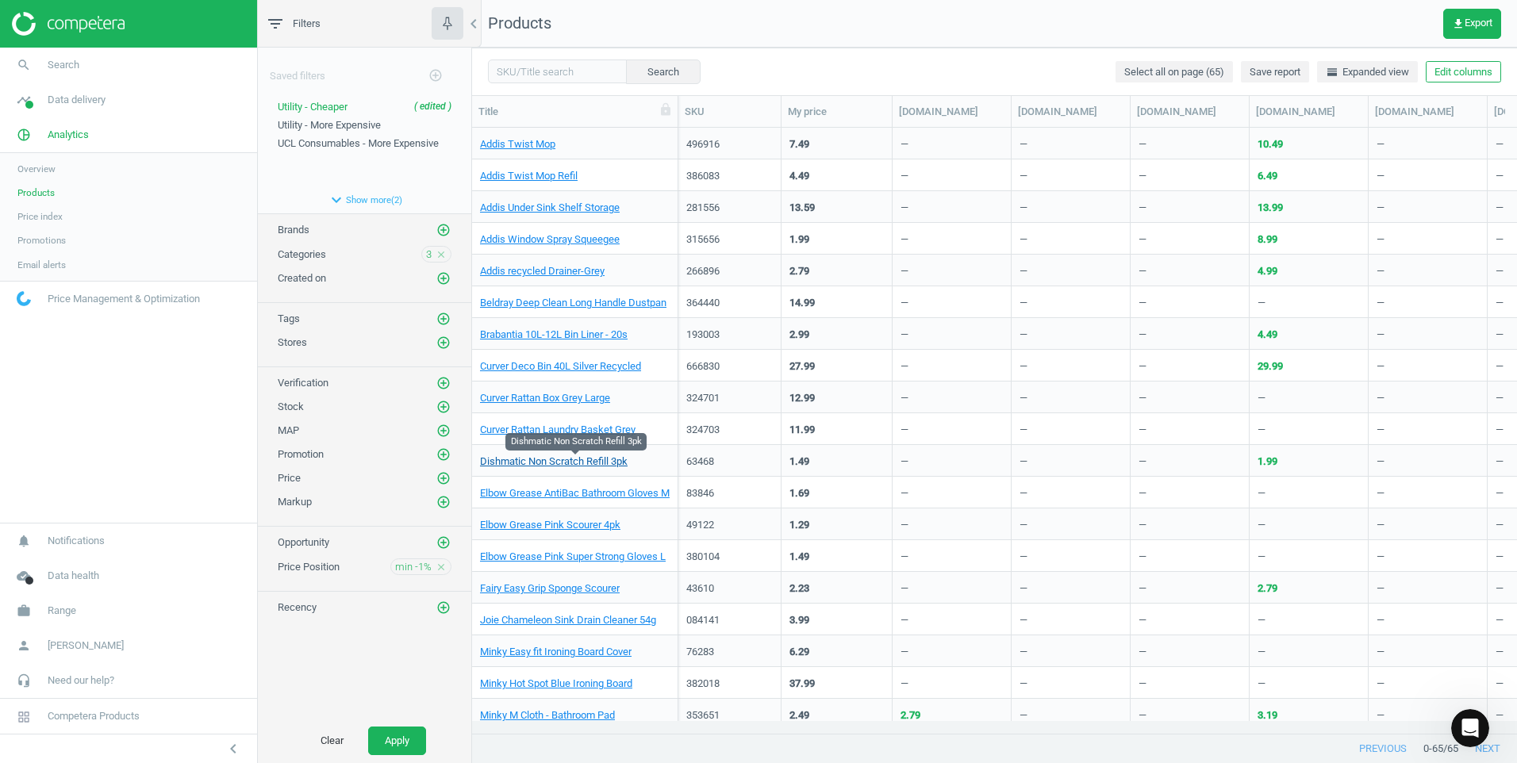
click at [597, 461] on link "Dishmatic Non Scratch Refill 3pk" at bounding box center [554, 461] width 148 height 14
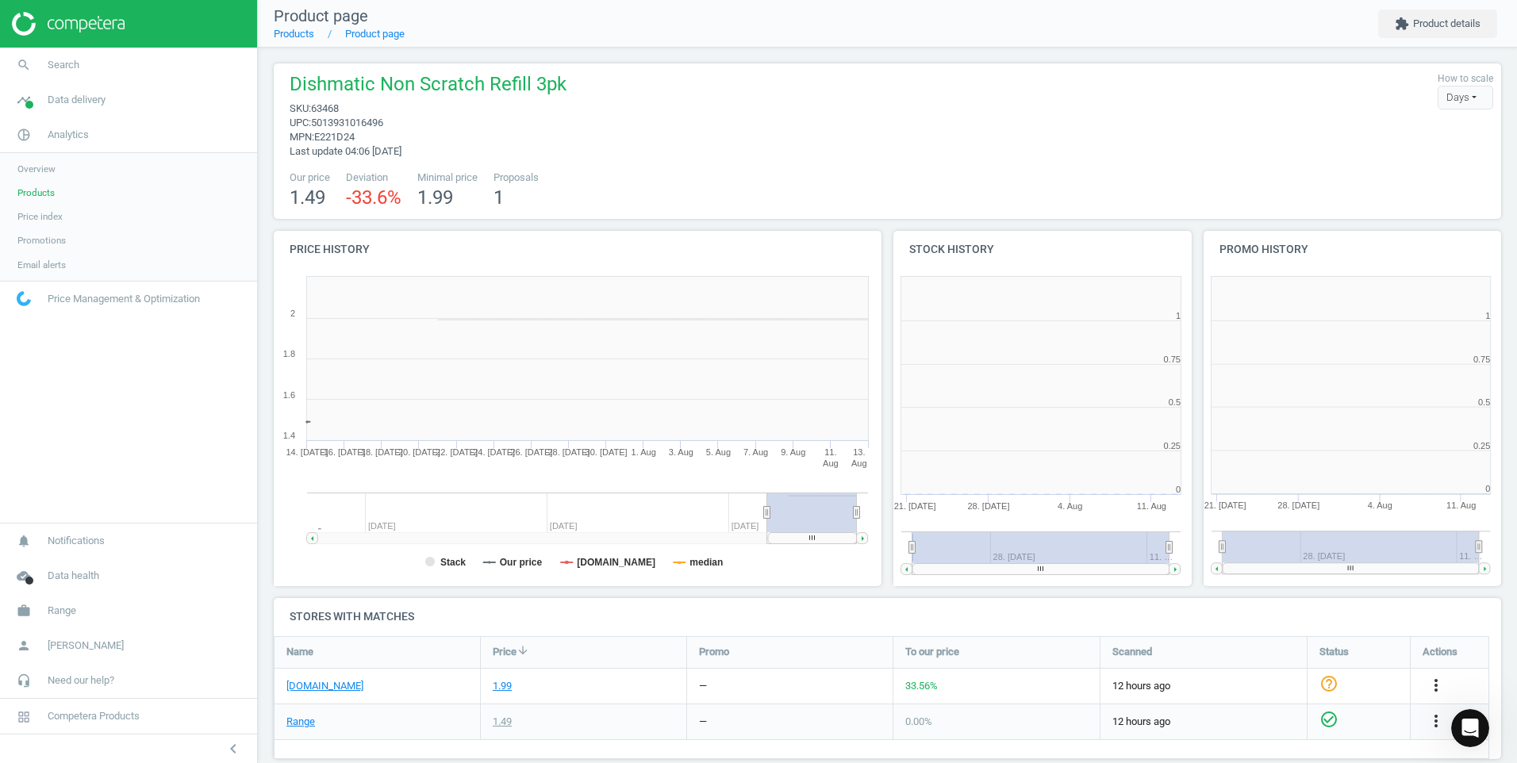
scroll to position [8, 8]
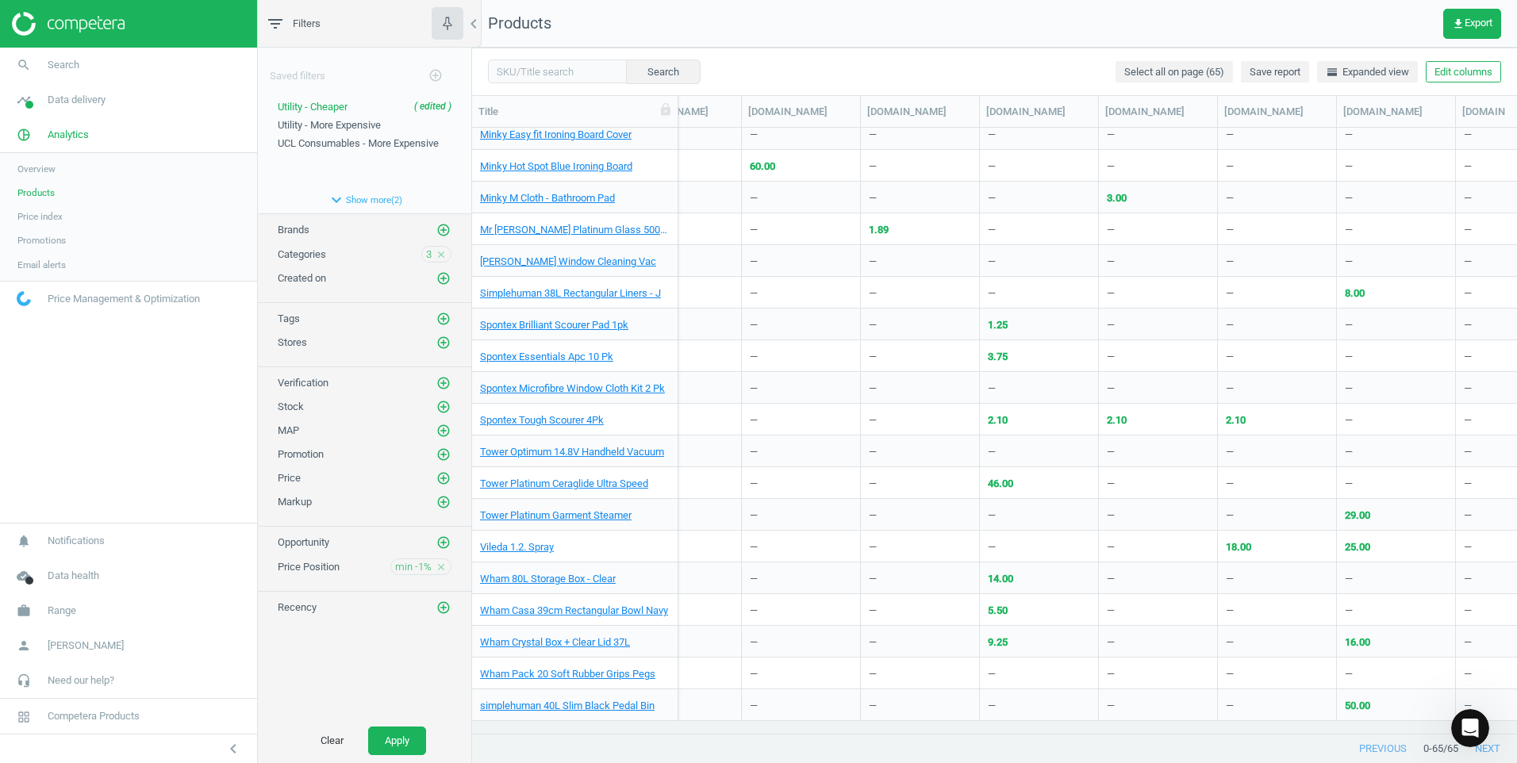
scroll to position [0, 1103]
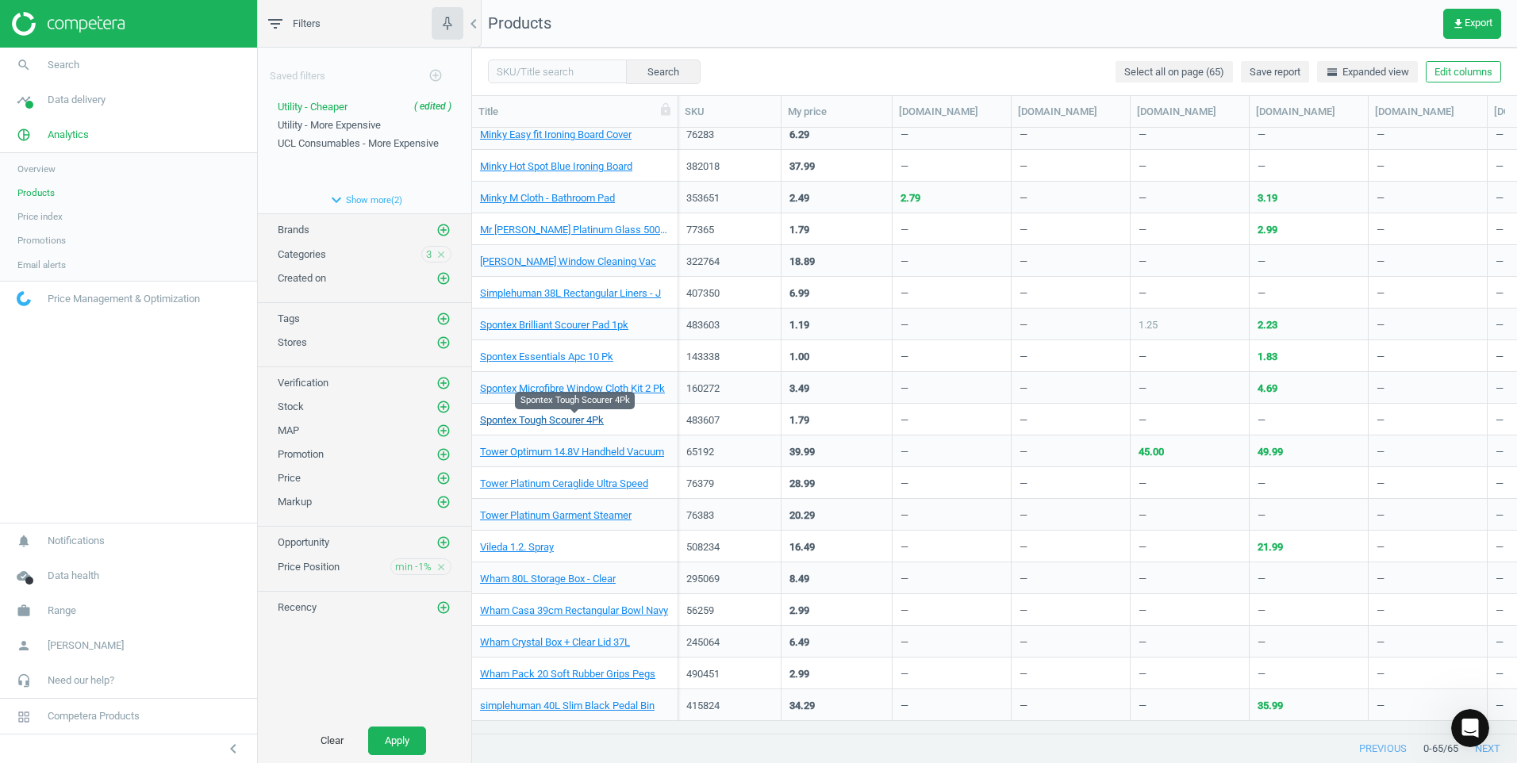
click at [585, 424] on link "Spontex Tough Scourer 4Pk" at bounding box center [542, 420] width 124 height 14
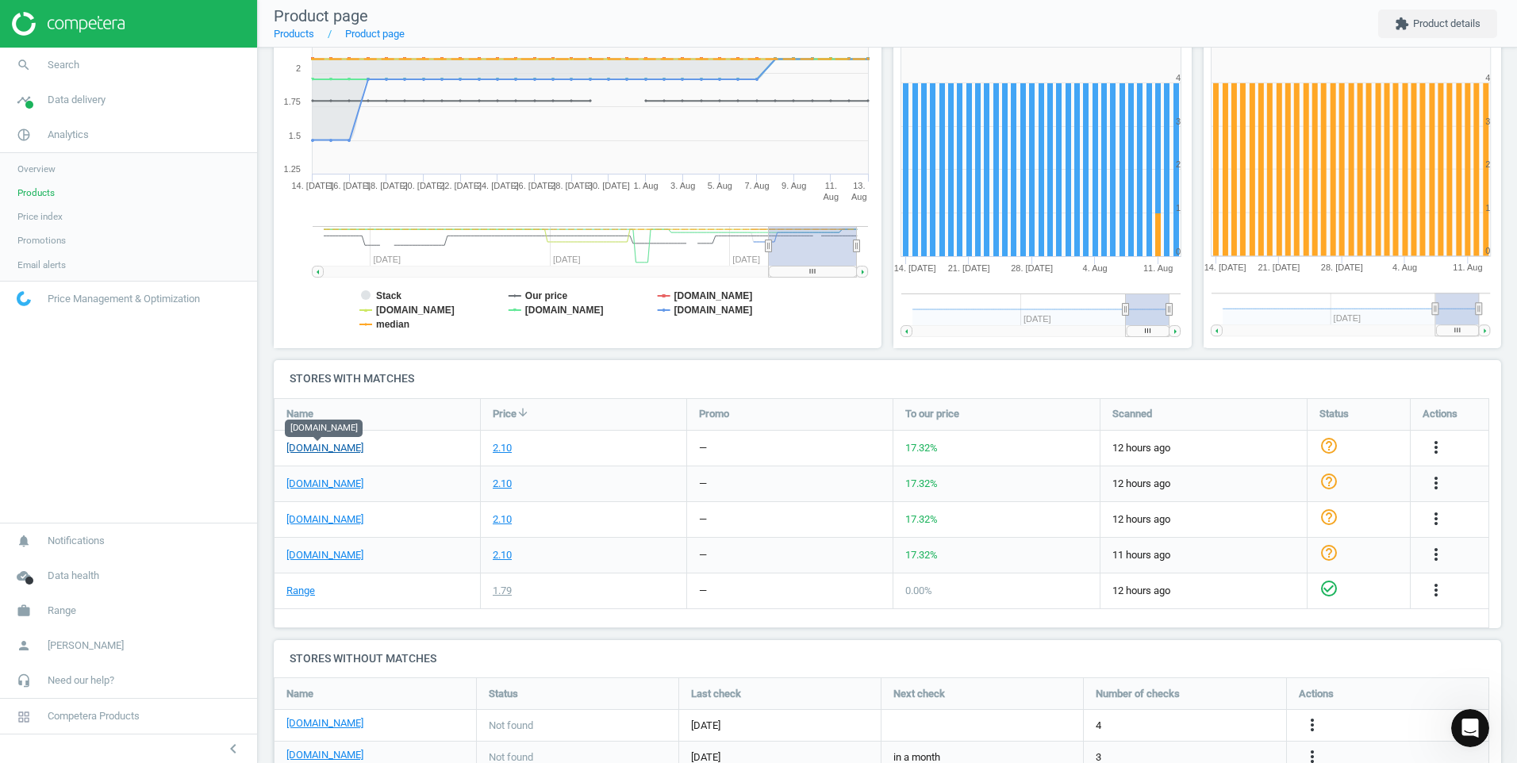
click at [321, 451] on link "[DOMAIN_NAME]" at bounding box center [324, 448] width 77 height 14
click at [307, 522] on link "[DOMAIN_NAME]" at bounding box center [324, 519] width 77 height 14
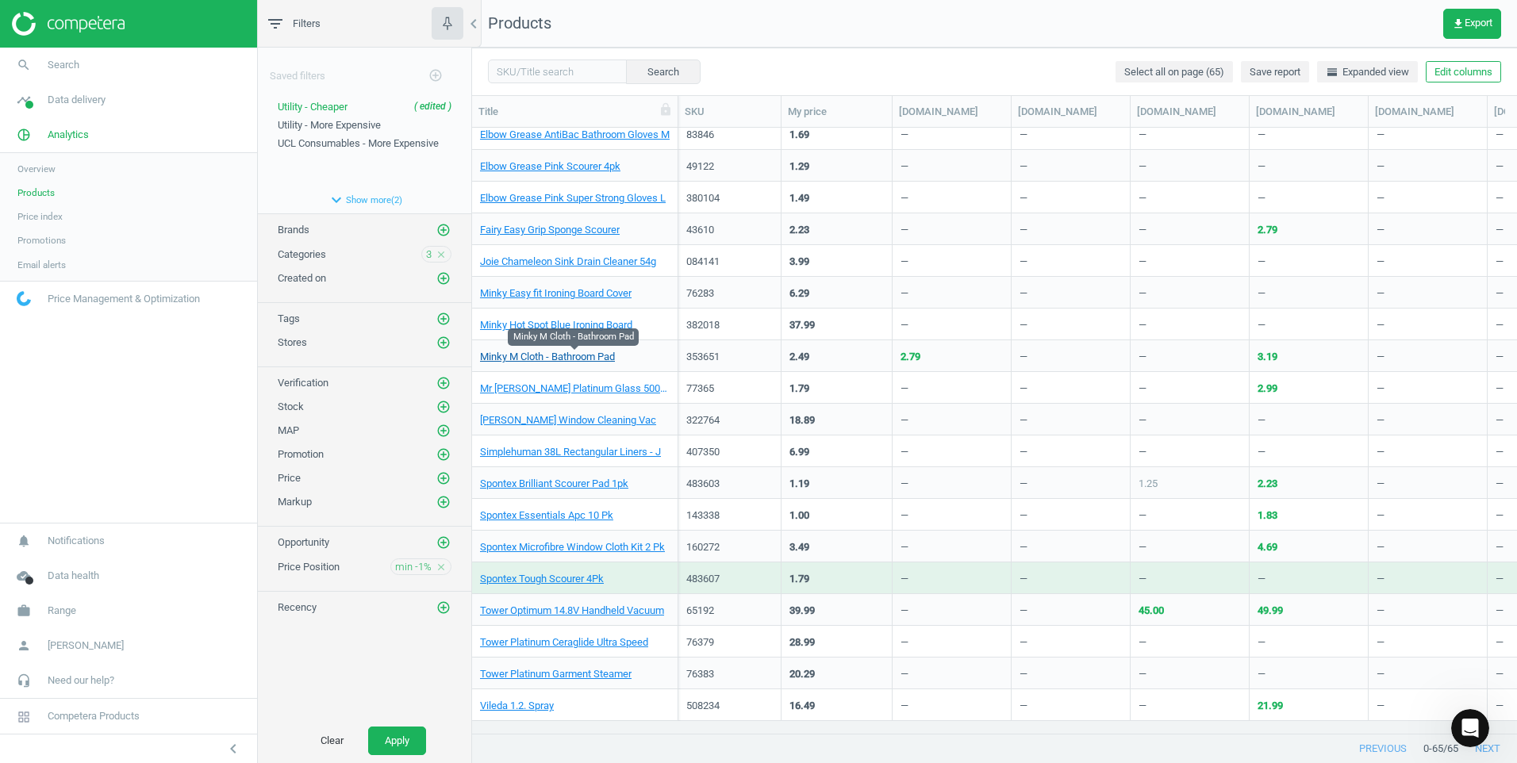
click at [604, 360] on link "Minky M Cloth - Bathroom Pad" at bounding box center [547, 357] width 135 height 14
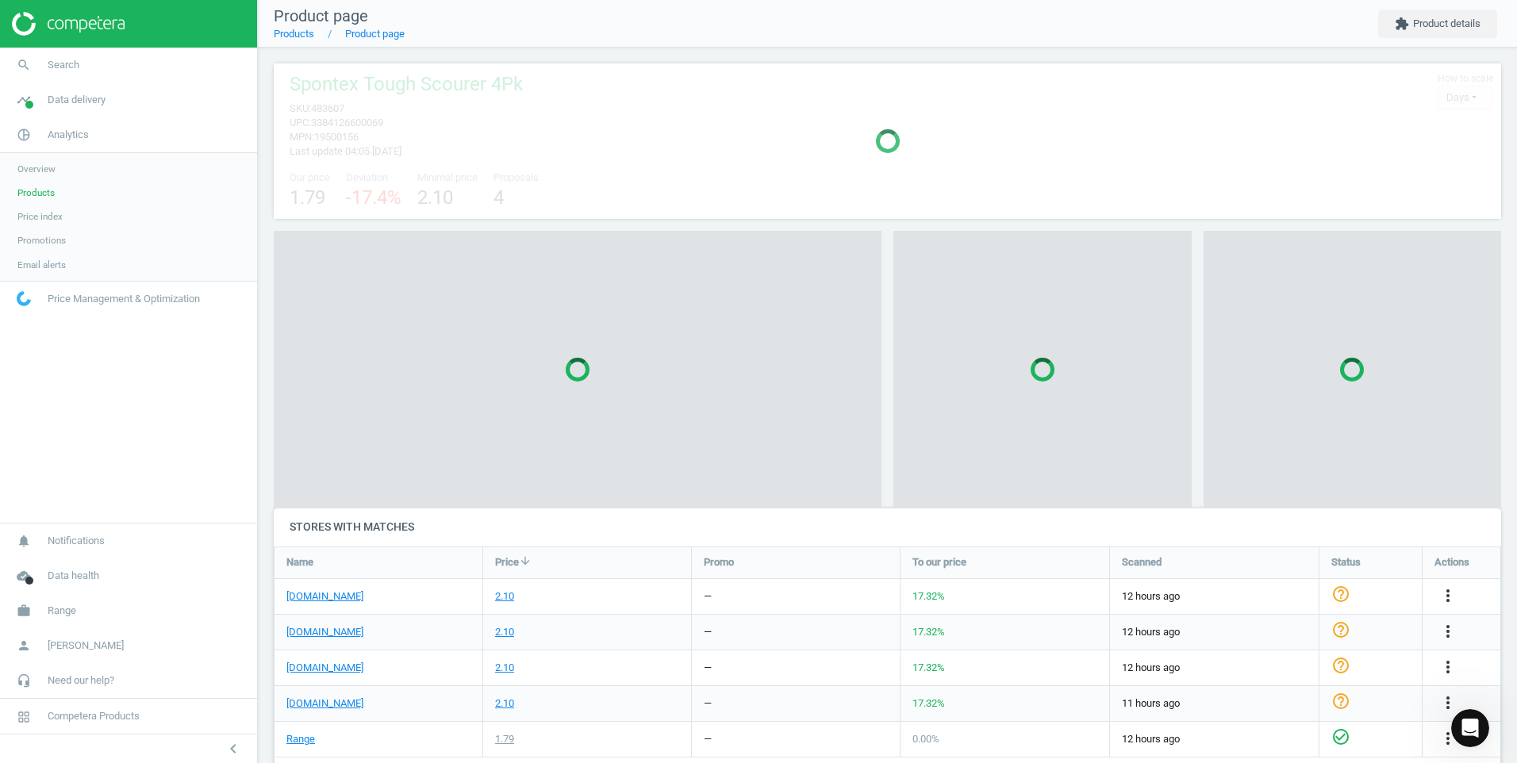
scroll to position [330, 1240]
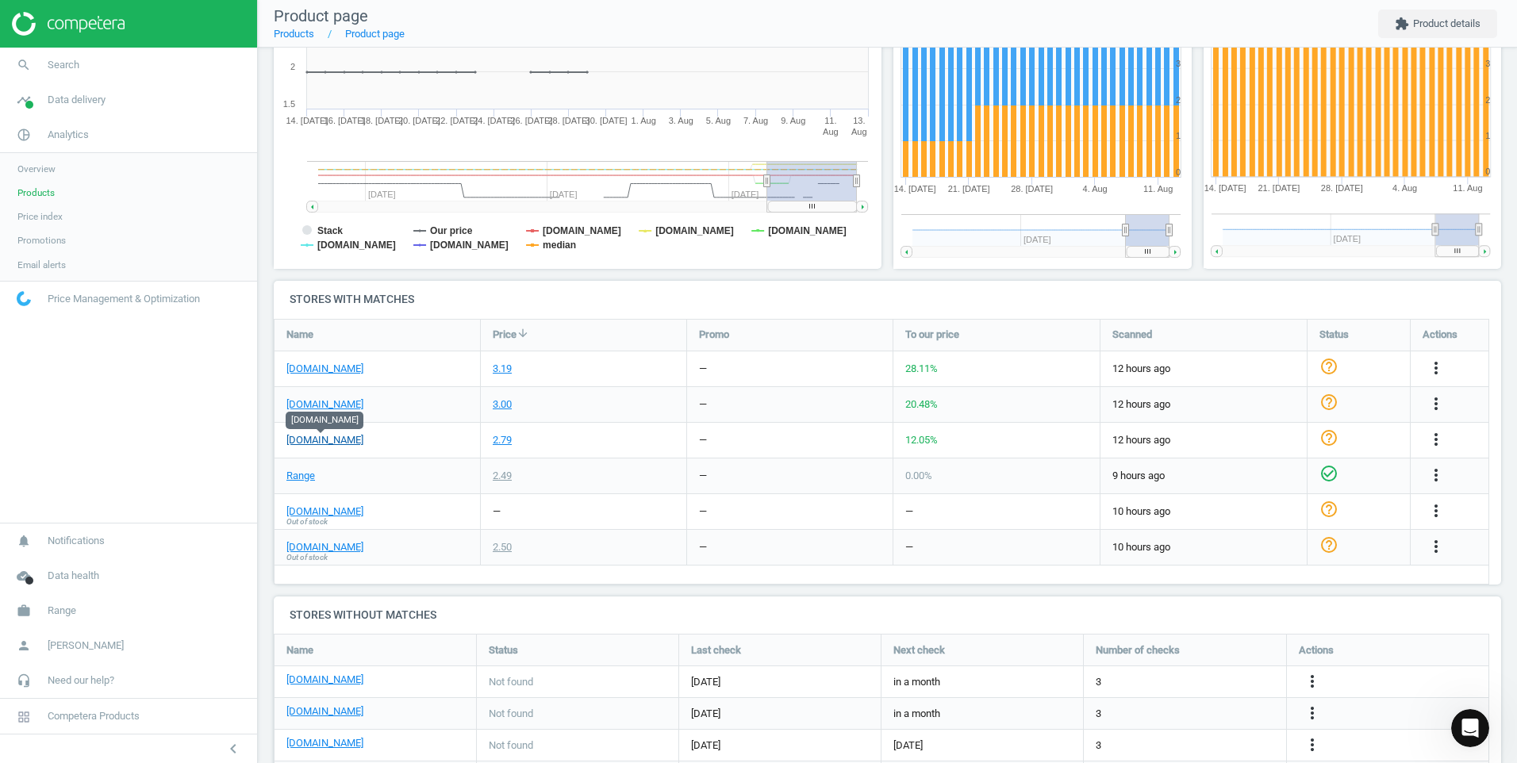
click at [314, 438] on link "[DOMAIN_NAME]" at bounding box center [324, 440] width 77 height 14
click at [321, 443] on link "[DOMAIN_NAME]" at bounding box center [324, 440] width 77 height 14
click at [294, 481] on link "Range" at bounding box center [300, 476] width 29 height 14
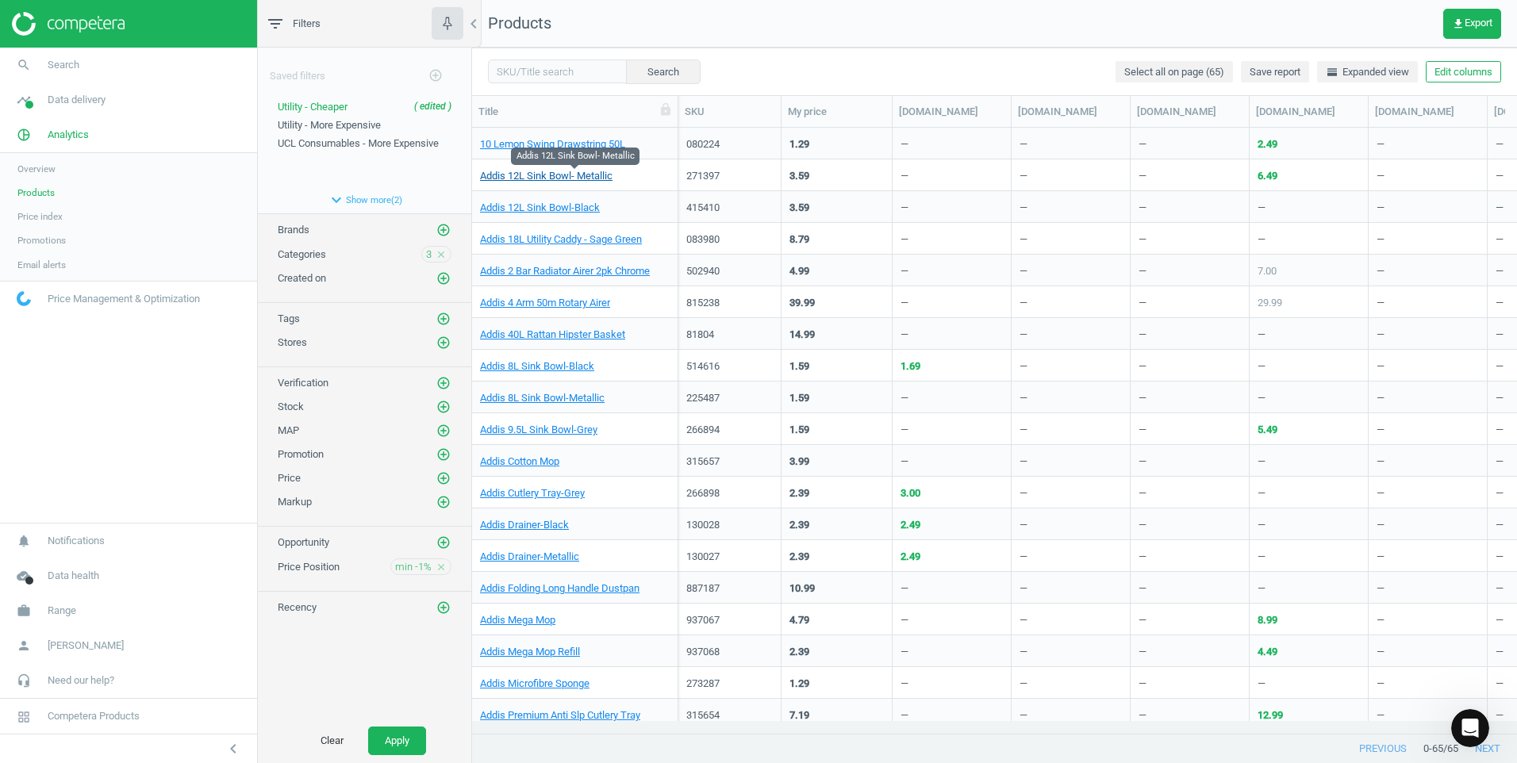
click at [576, 177] on link "Addis 12L Sink Bowl- Metallic" at bounding box center [546, 176] width 132 height 14
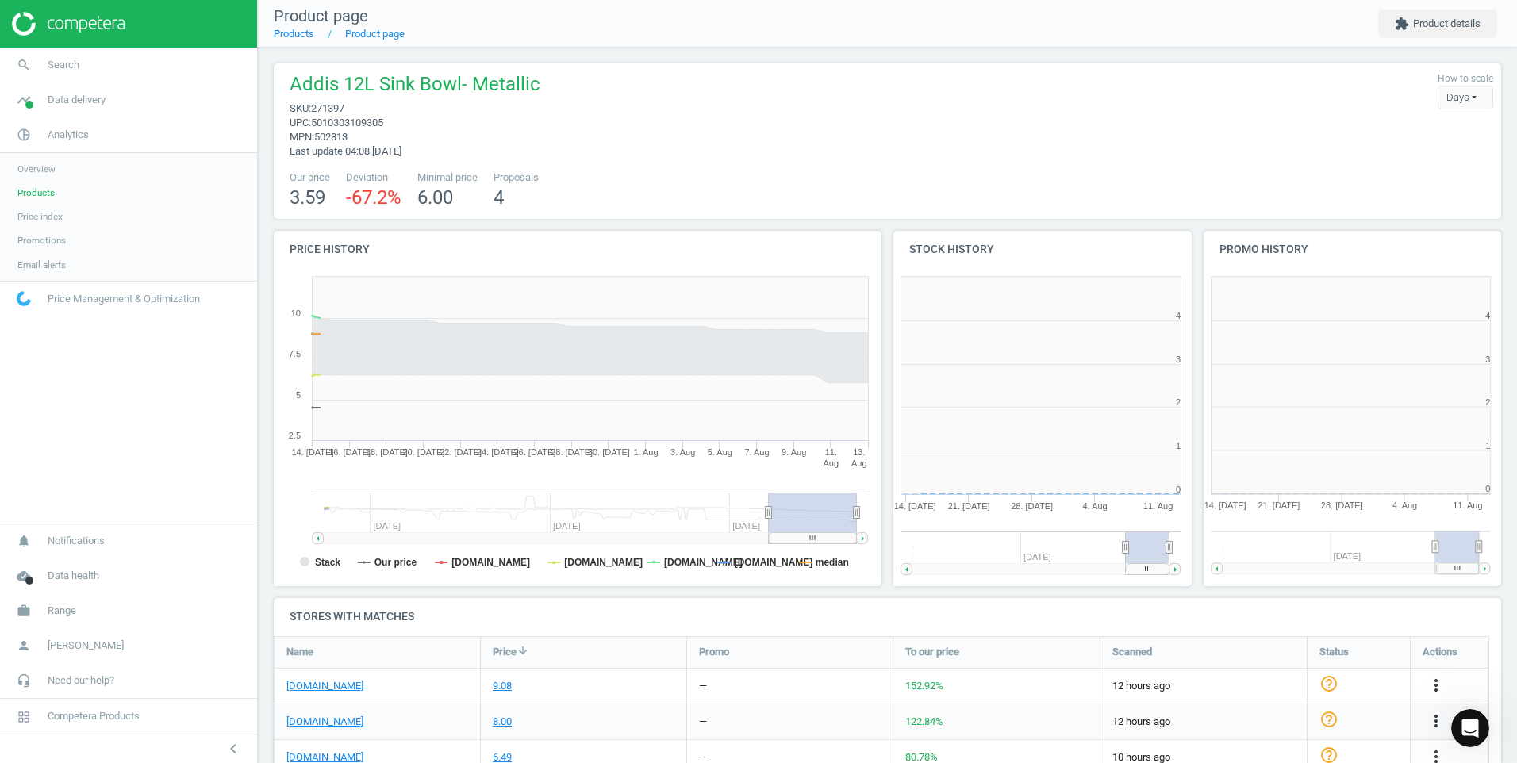
scroll to position [362, 1240]
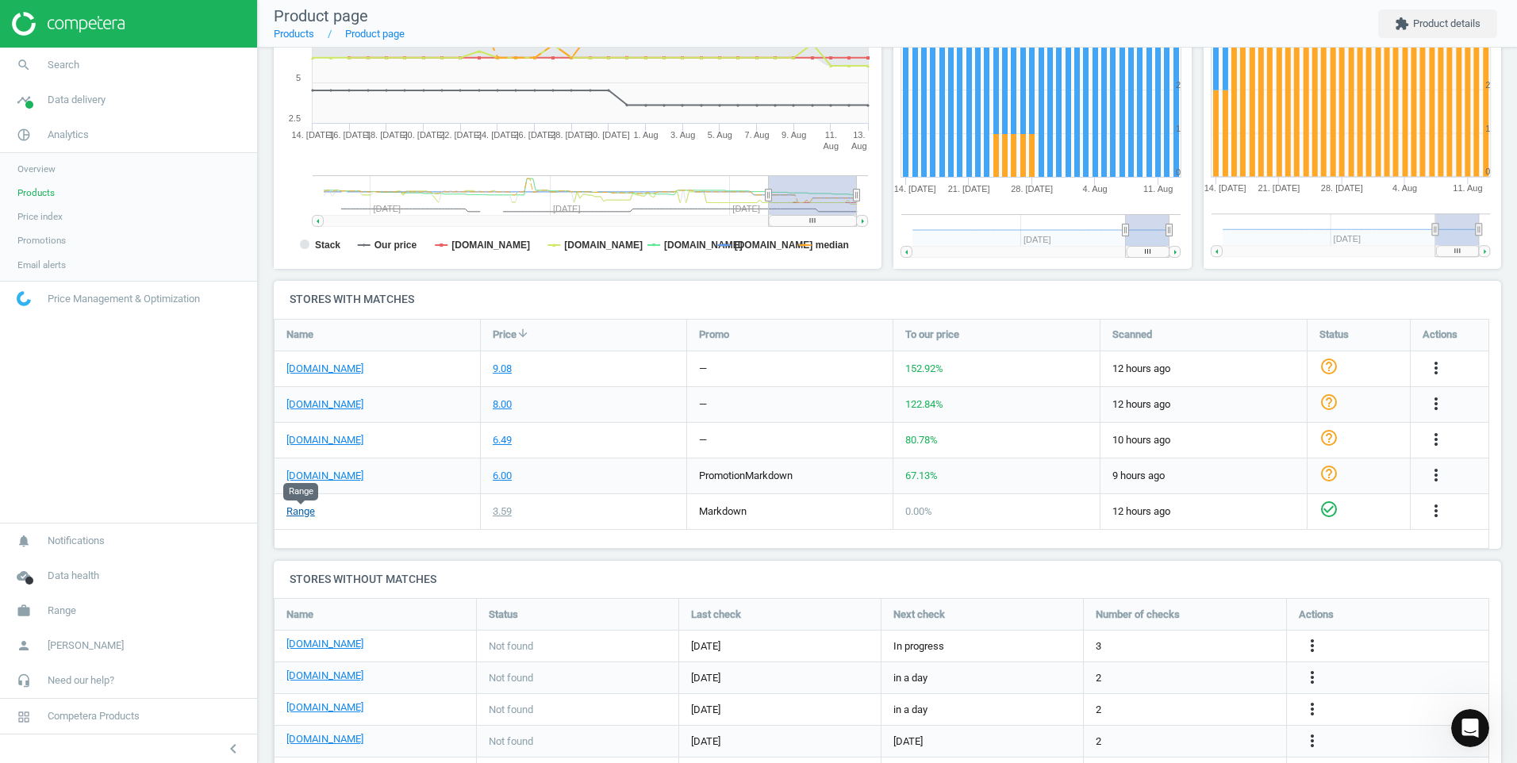
click at [301, 512] on link "Range" at bounding box center [300, 511] width 29 height 14
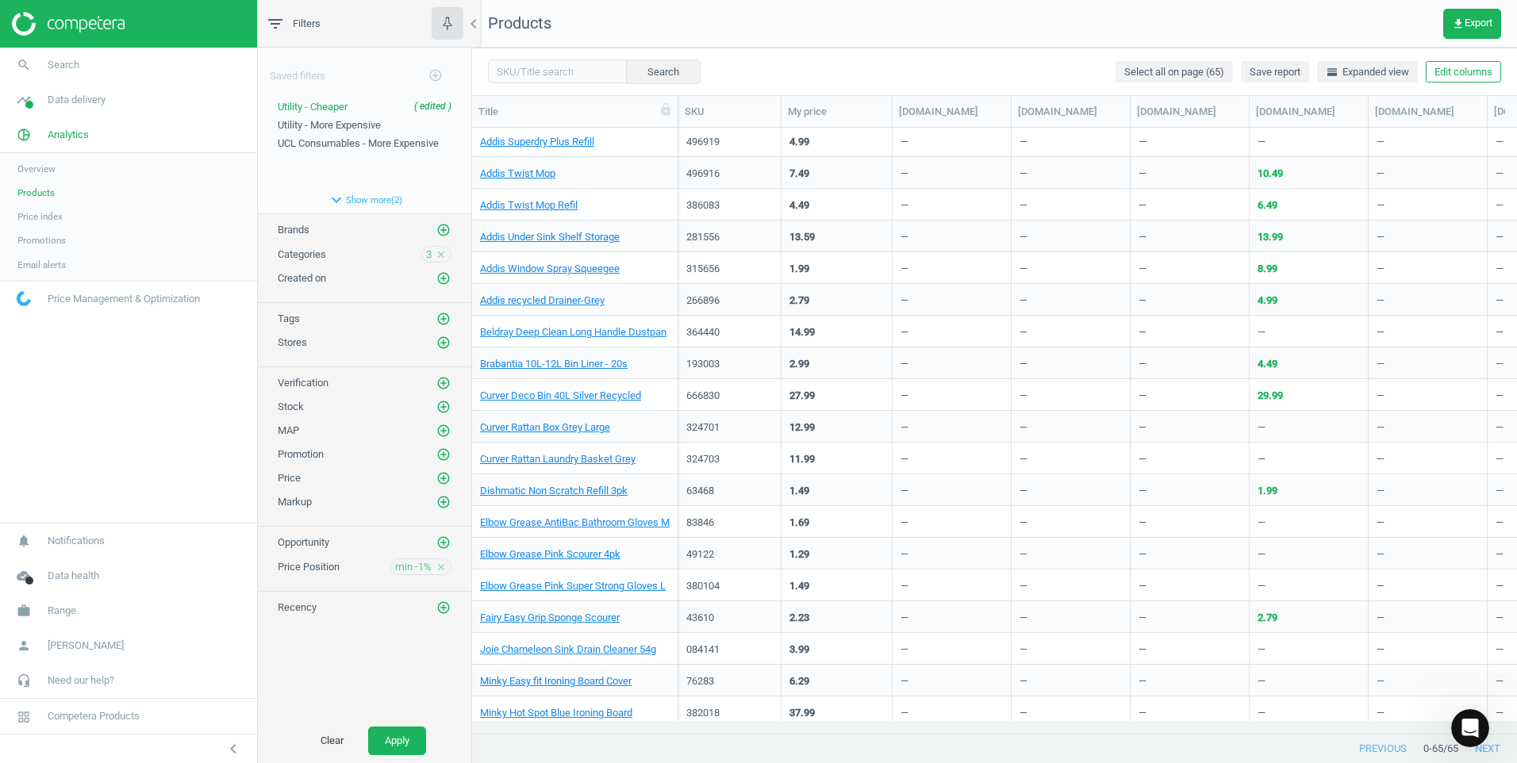
scroll to position [934, 0]
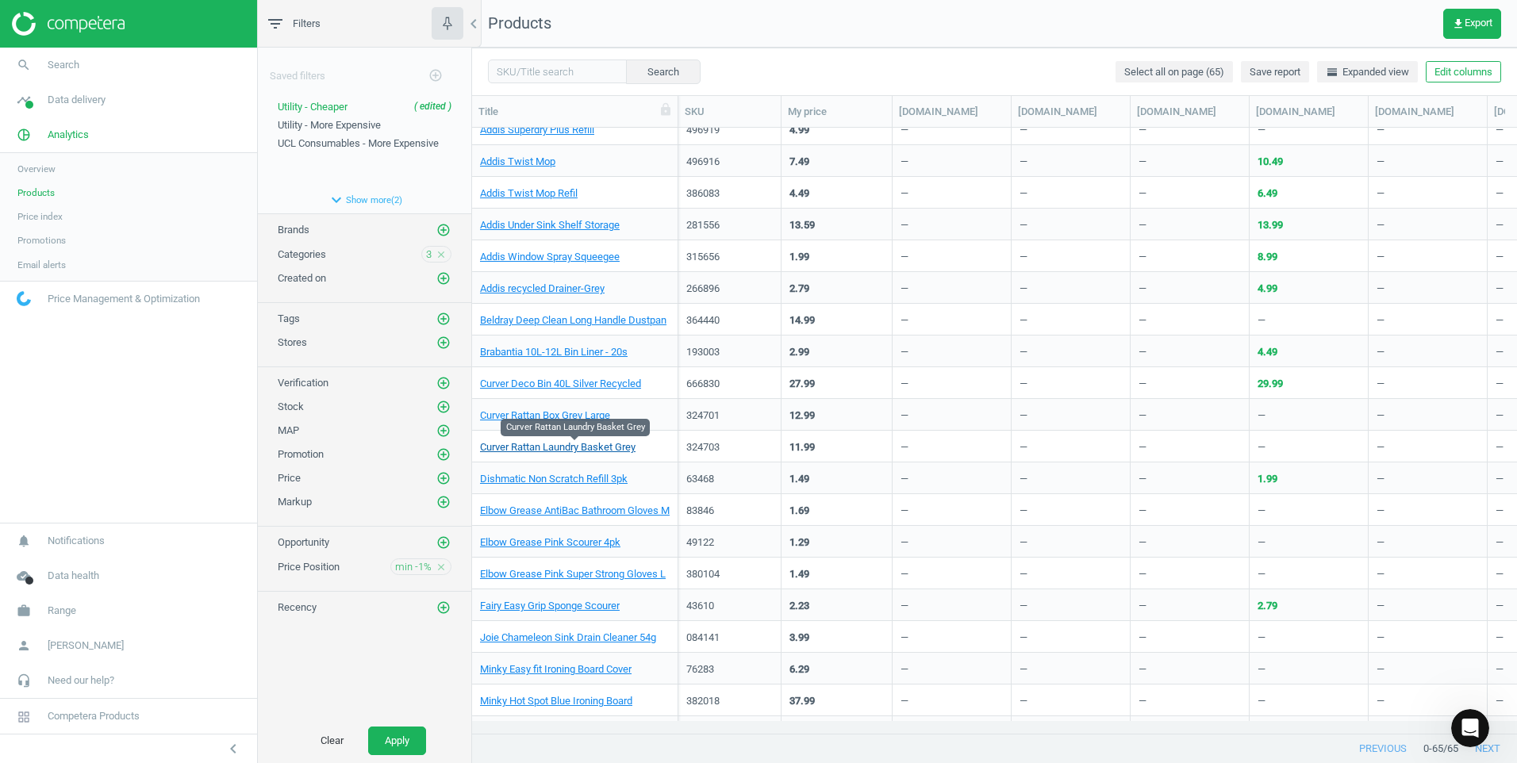
click at [606, 443] on link "Curver Rattan Laundry Basket Grey" at bounding box center [557, 447] width 155 height 14
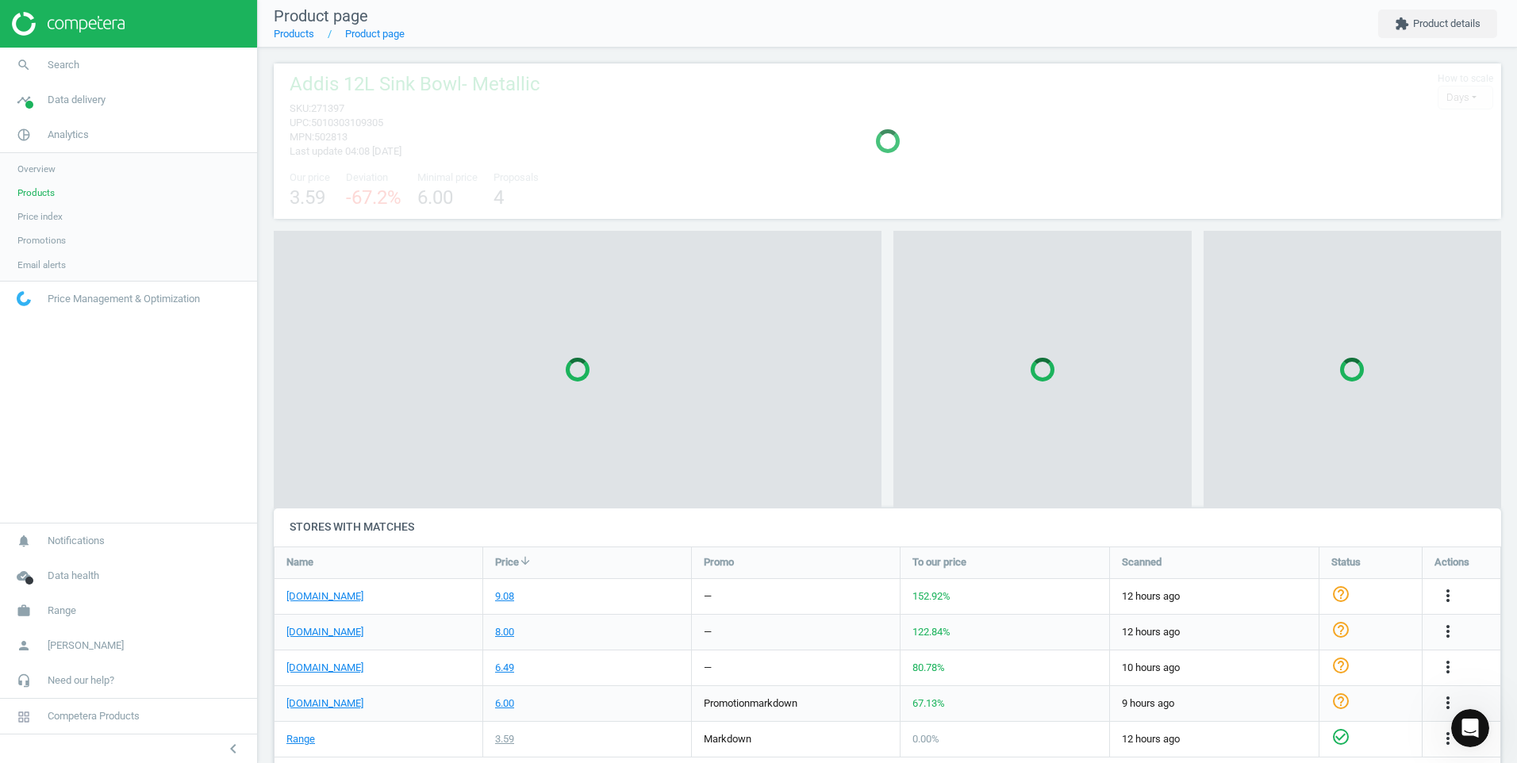
scroll to position [8, 8]
